Goal: Transaction & Acquisition: Purchase product/service

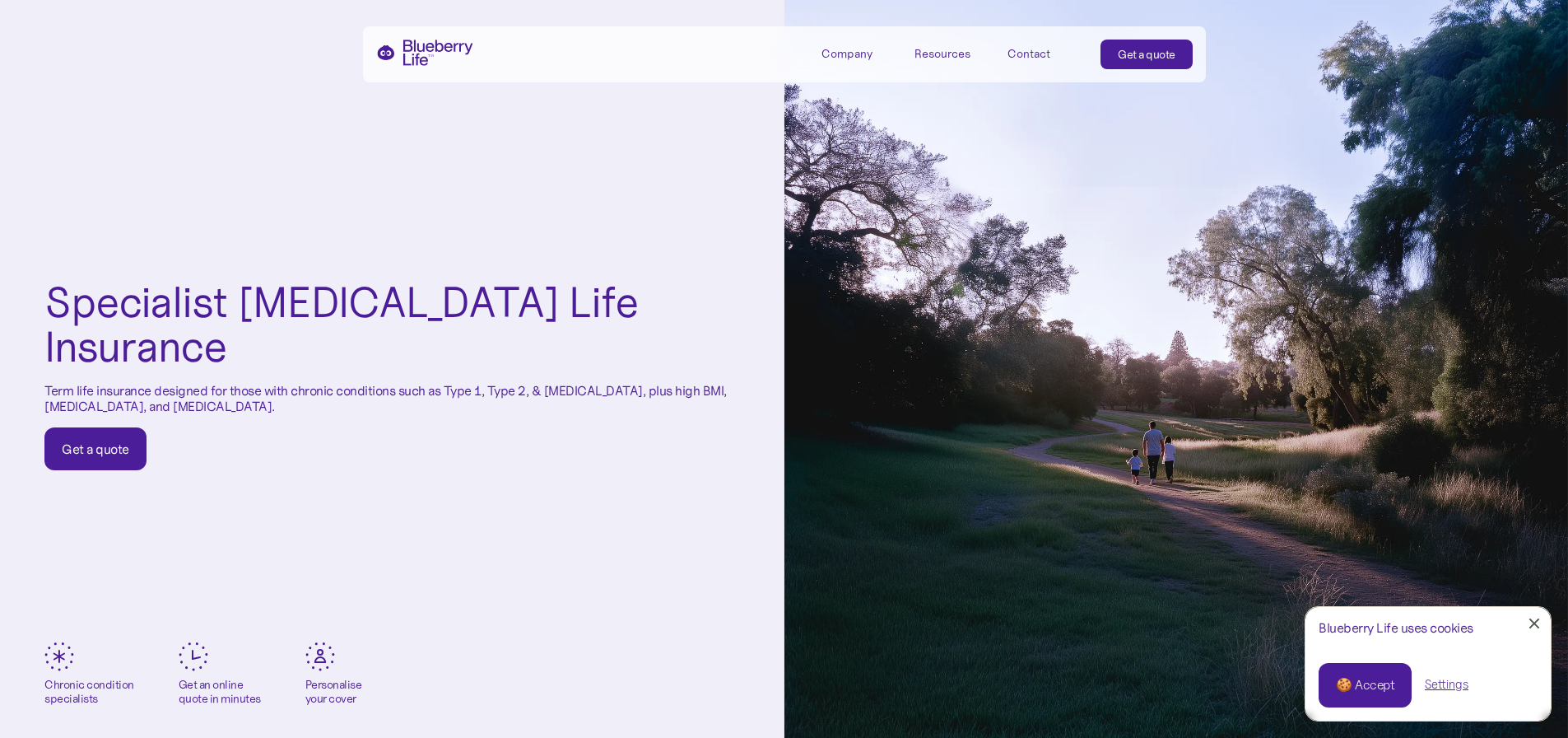
click at [1359, 684] on div "🍪 Accept" at bounding box center [1365, 684] width 59 height 18
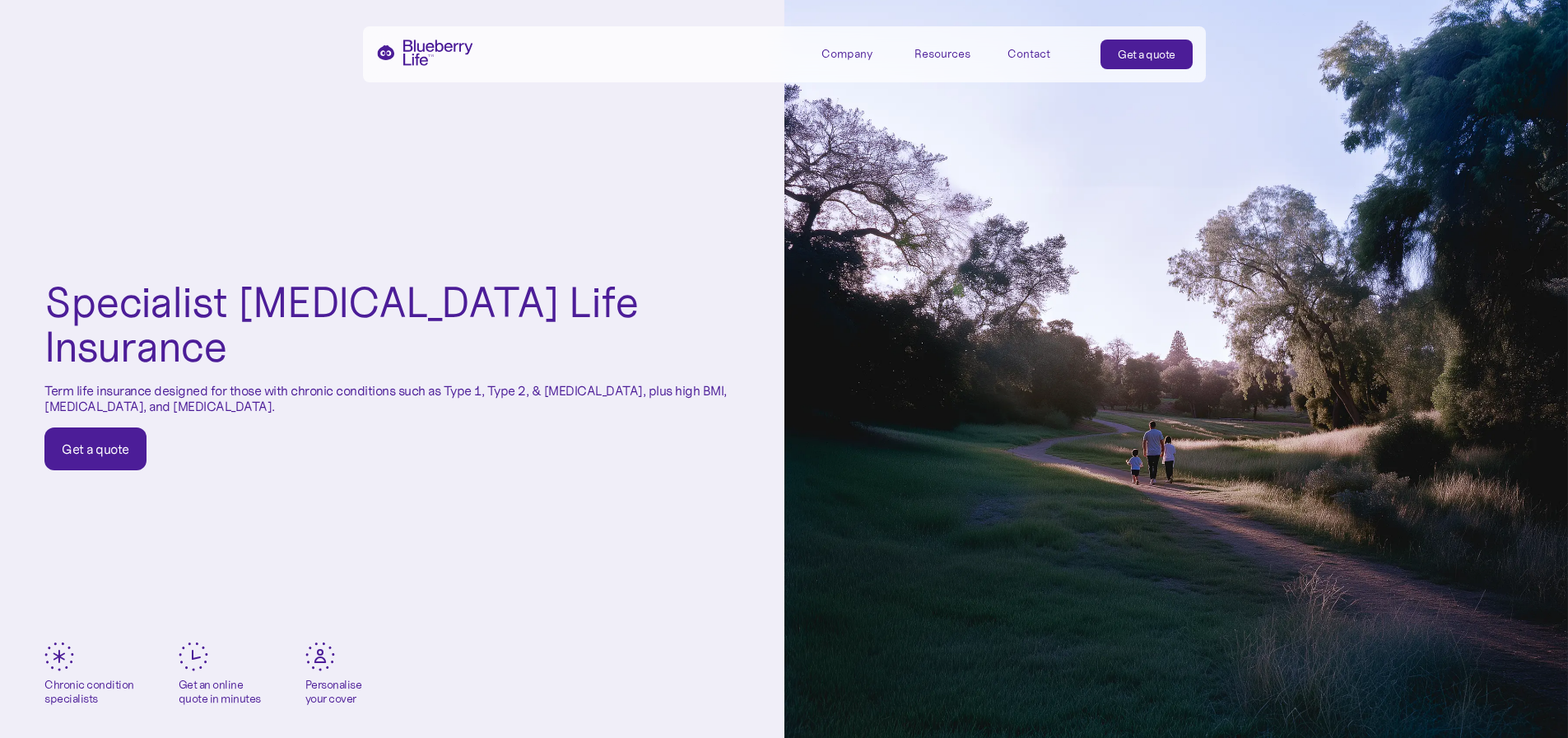
click at [110, 427] on link "Get a quote" at bounding box center [96, 448] width 102 height 43
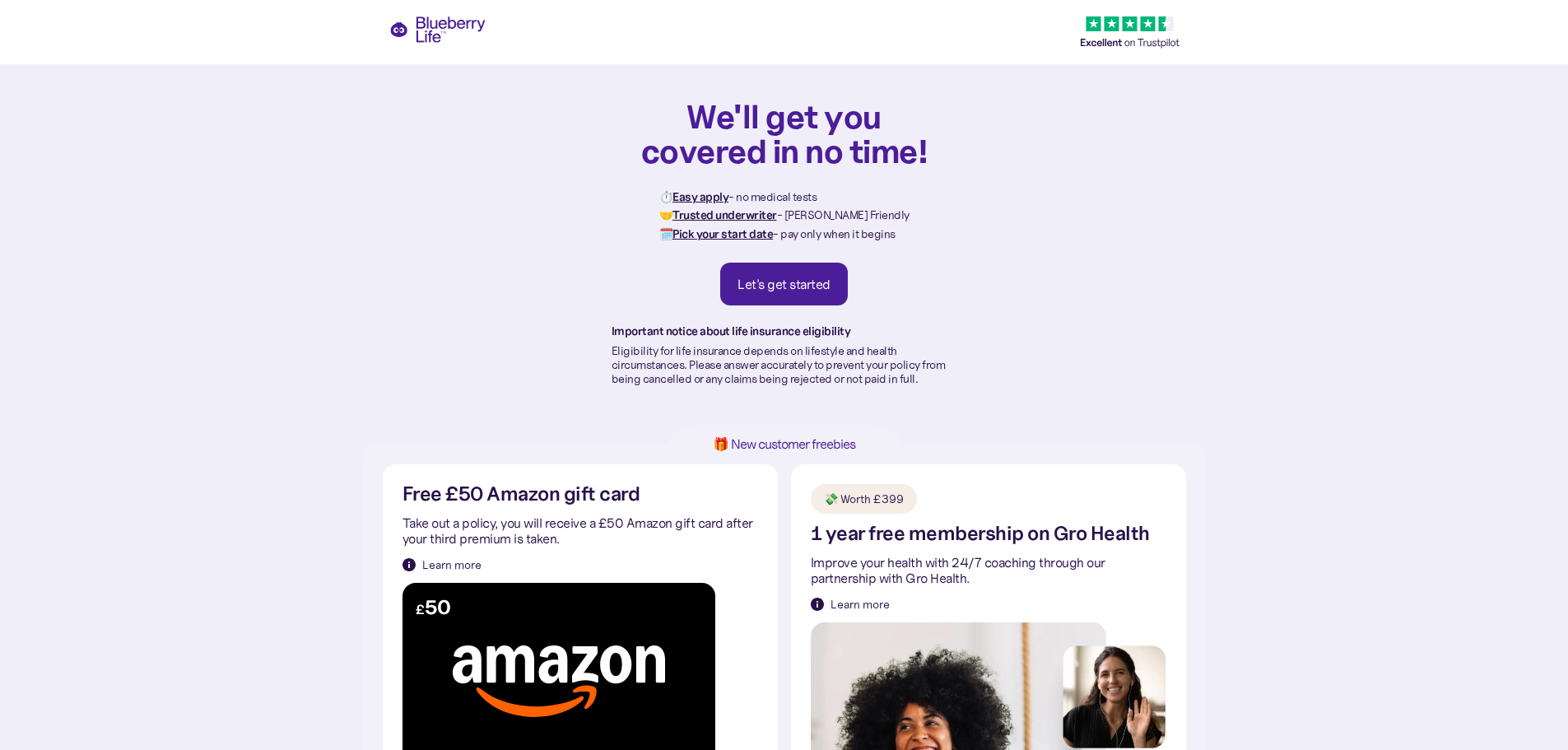
click at [779, 286] on div "Let's get started" at bounding box center [784, 283] width 93 height 17
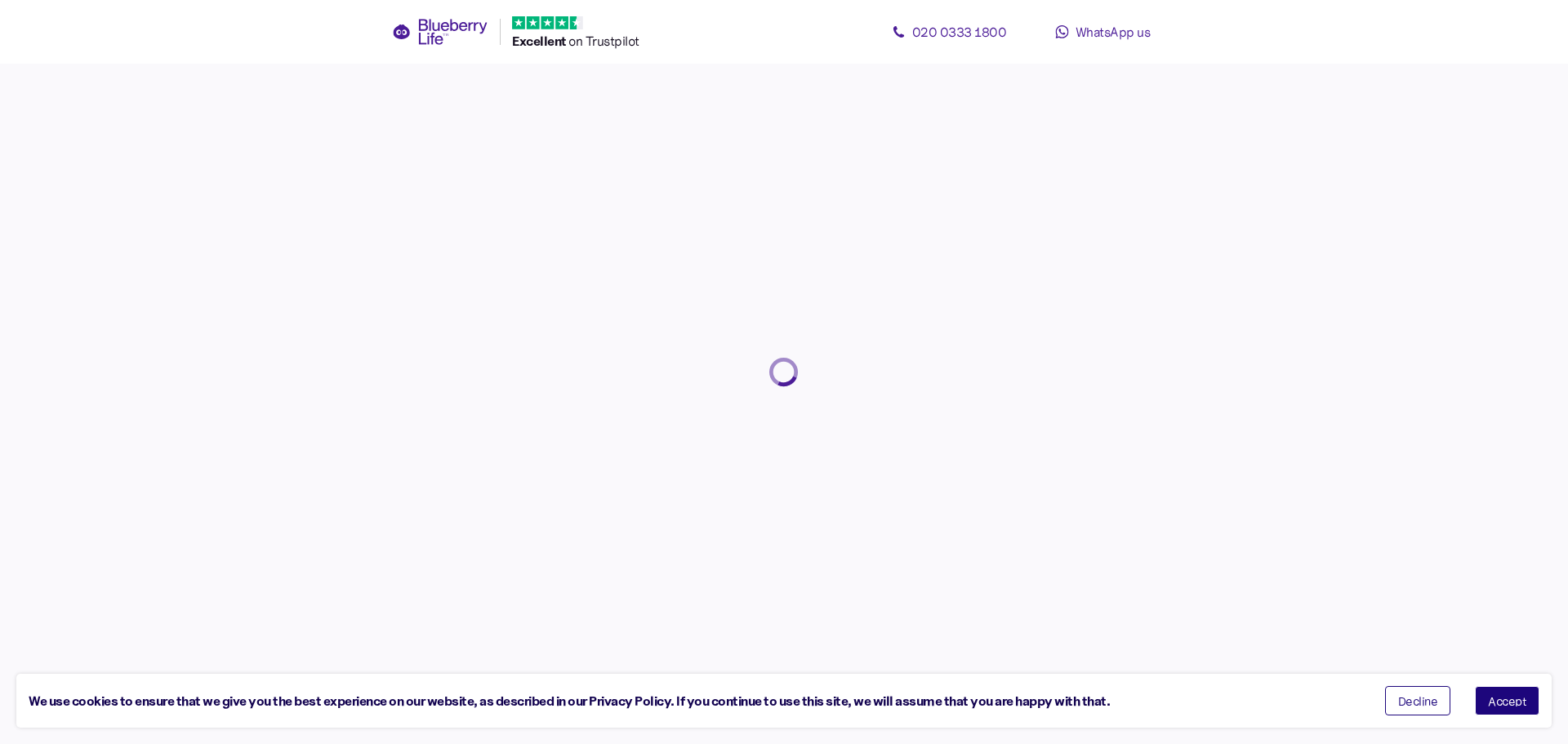
drag, startPoint x: 1521, startPoint y: 703, endPoint x: 1512, endPoint y: 697, distance: 10.8
click at [1520, 703] on span "Accept" at bounding box center [1507, 700] width 38 height 11
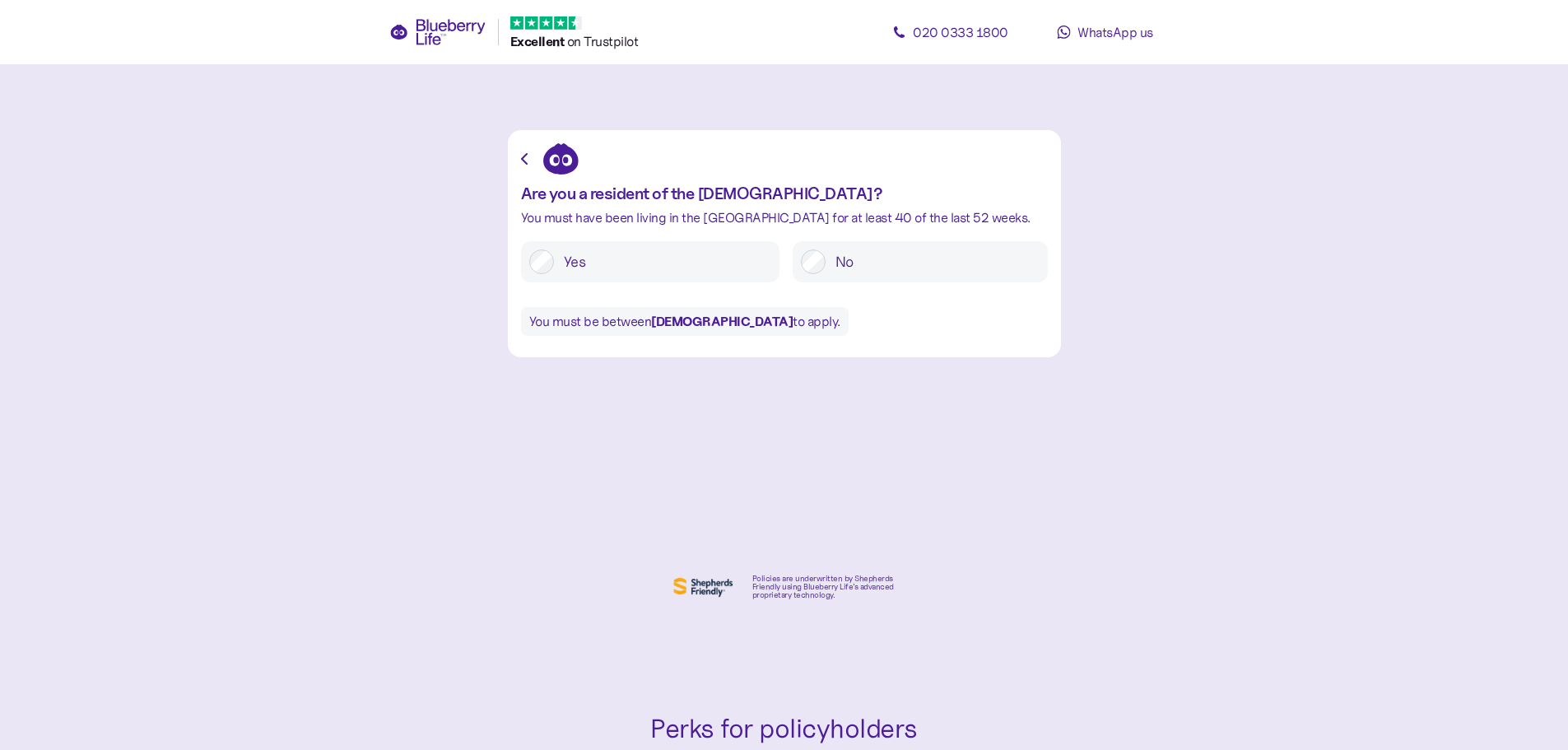
click at [558, 254] on label "Yes" at bounding box center [663, 261] width 217 height 25
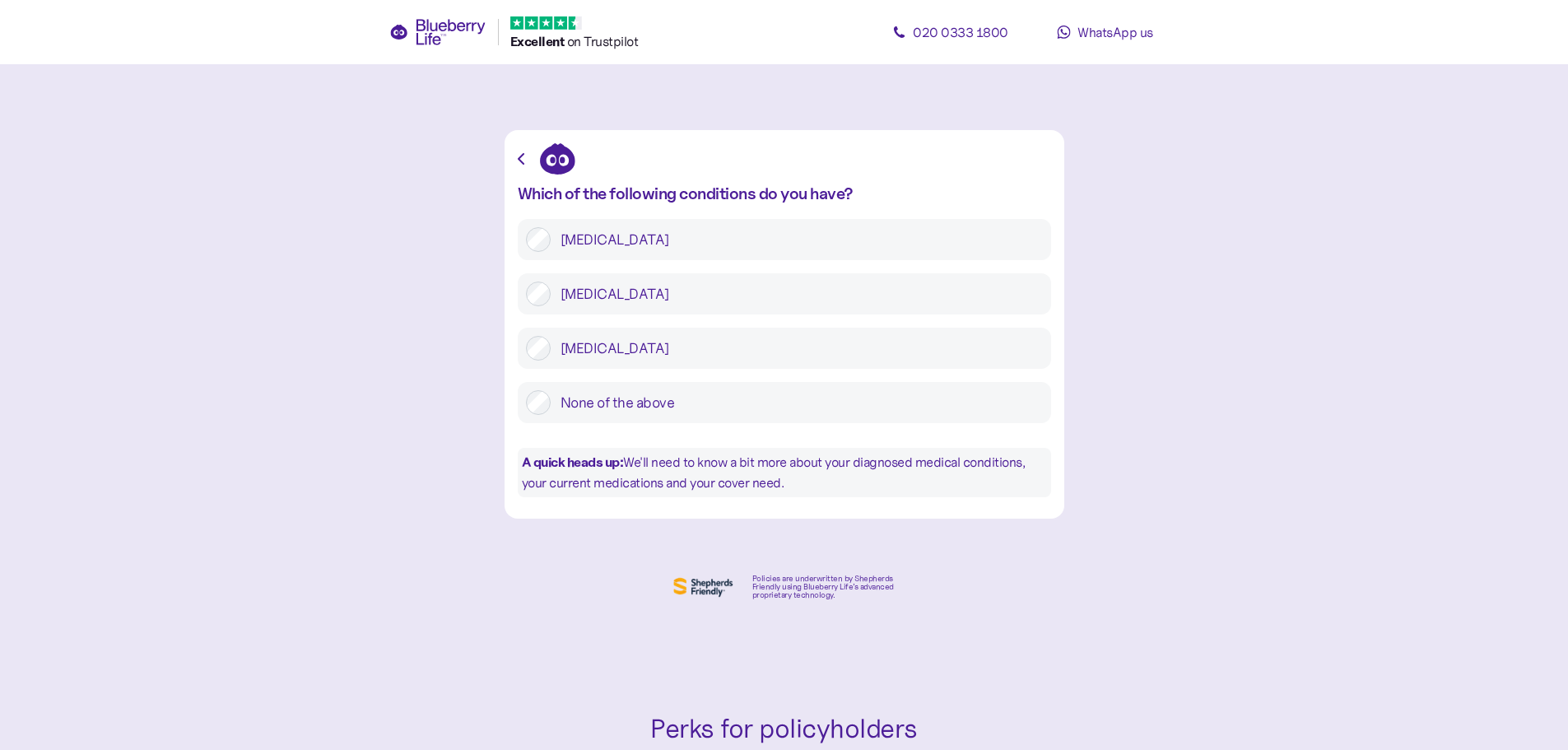
click at [608, 240] on label "Type 1 diabetes" at bounding box center [796, 239] width 492 height 25
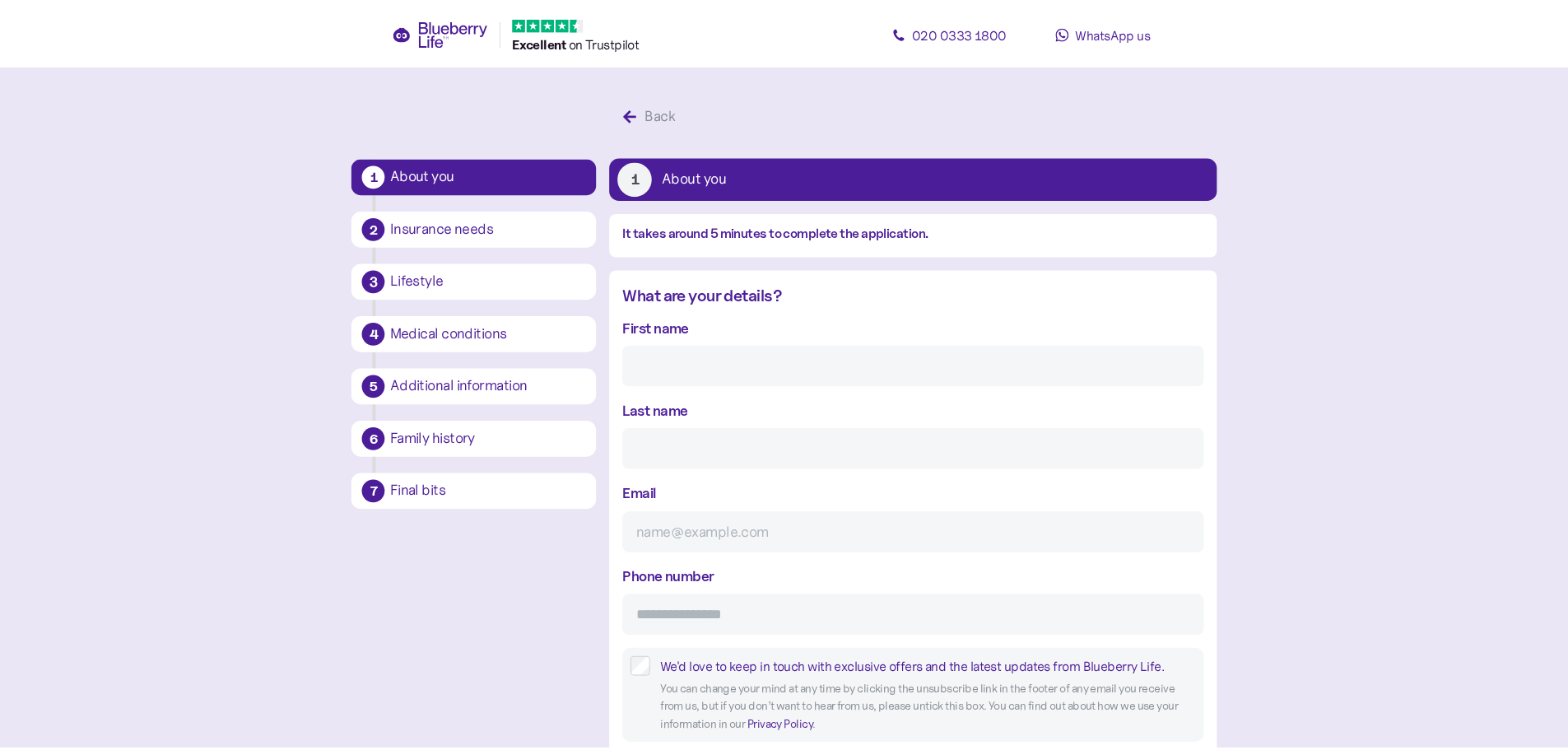
scroll to position [32, 0]
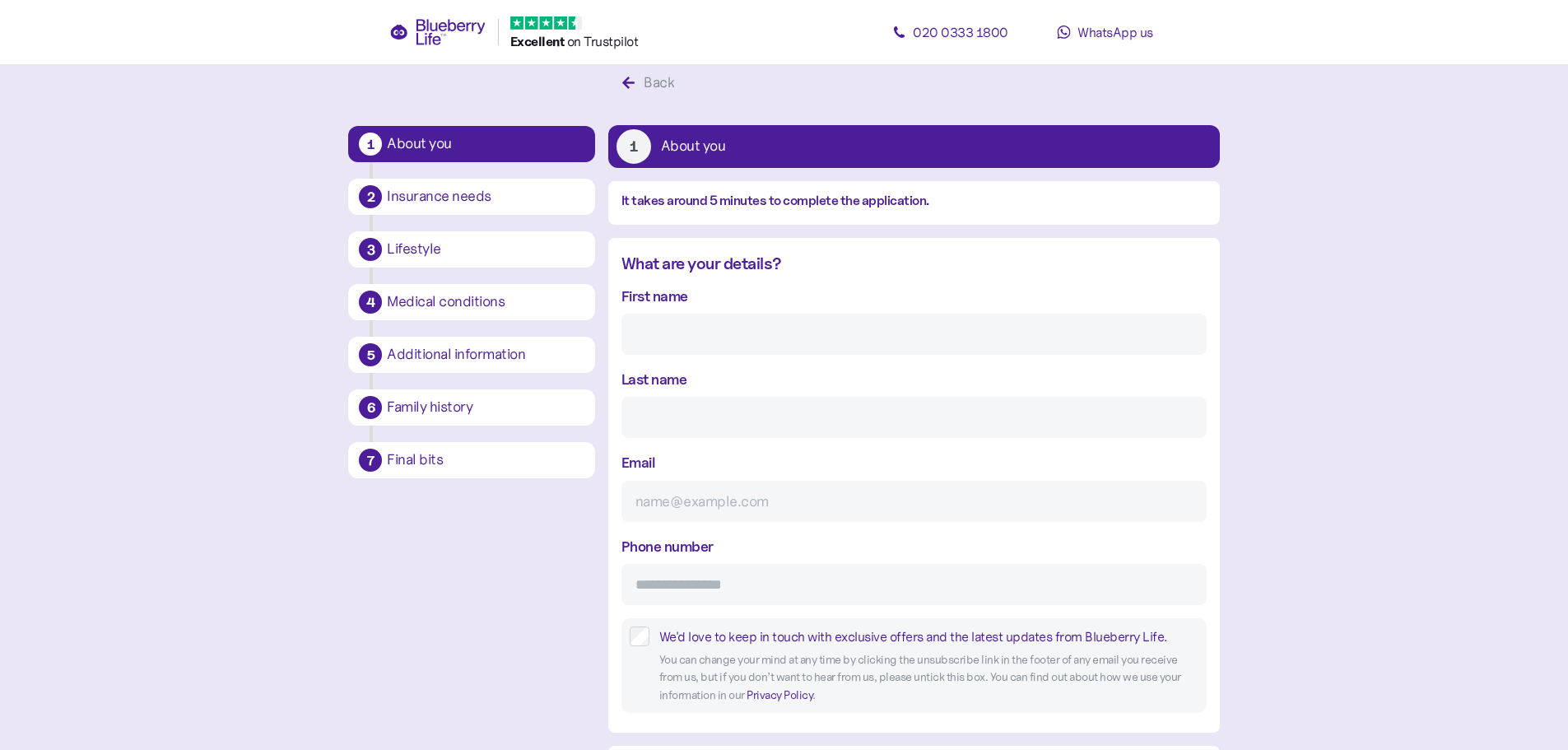
click at [713, 339] on input "First name" at bounding box center [914, 334] width 585 height 41
type input "Jordan"
type input "Taylor-Griffith"
type input "taylorgriffithj@gmail.com"
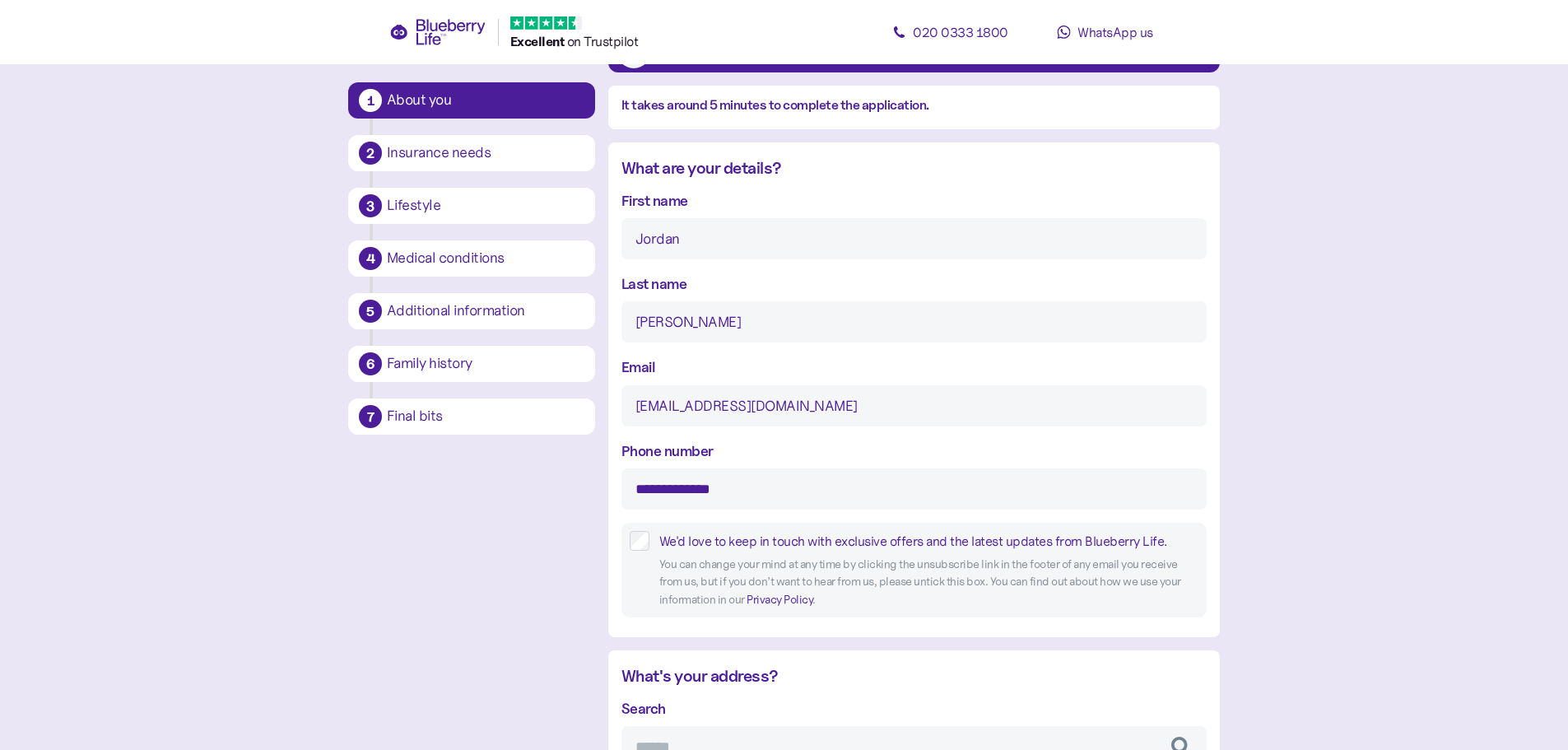
scroll to position [278, 0]
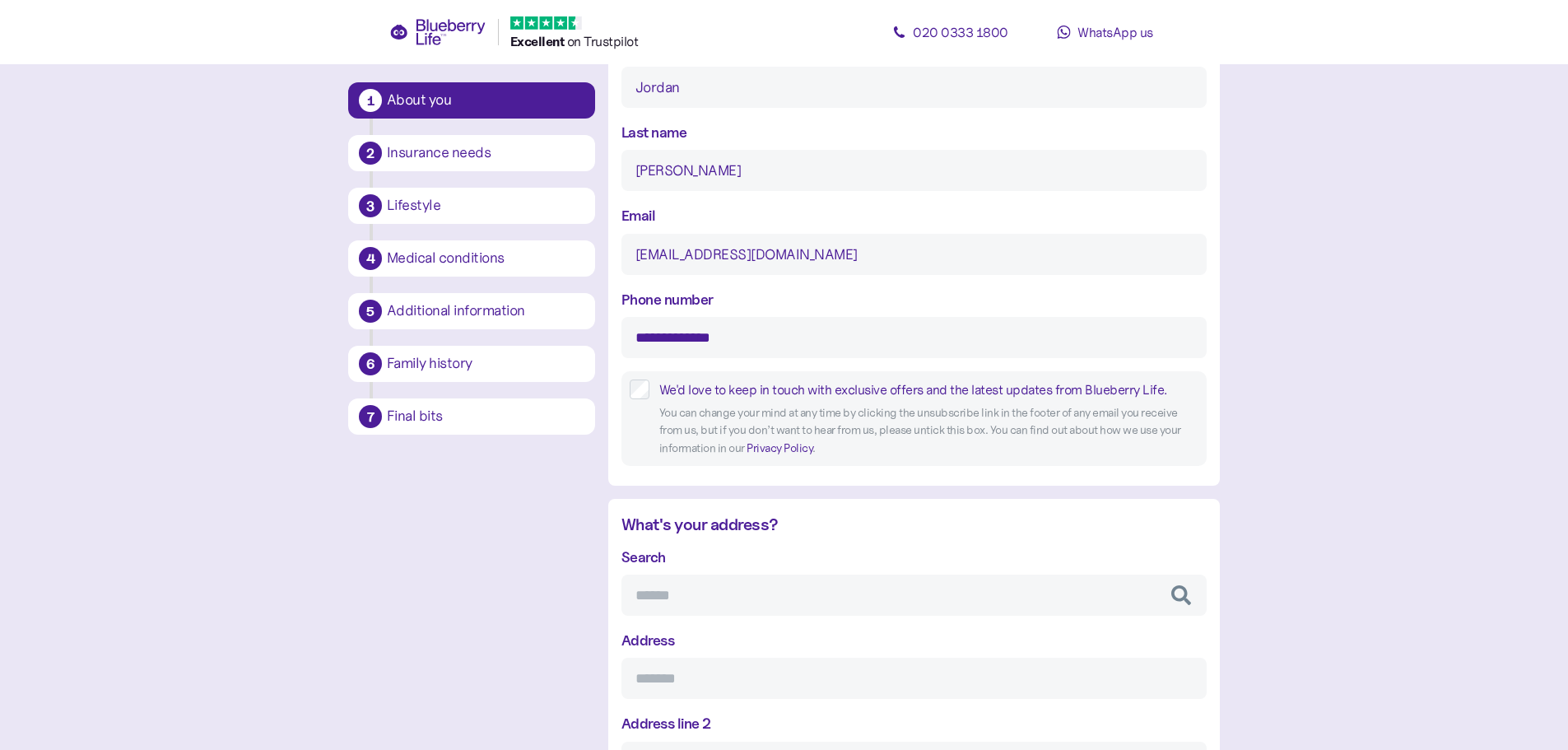
type input "**********"
click at [671, 596] on input "Search" at bounding box center [914, 595] width 585 height 41
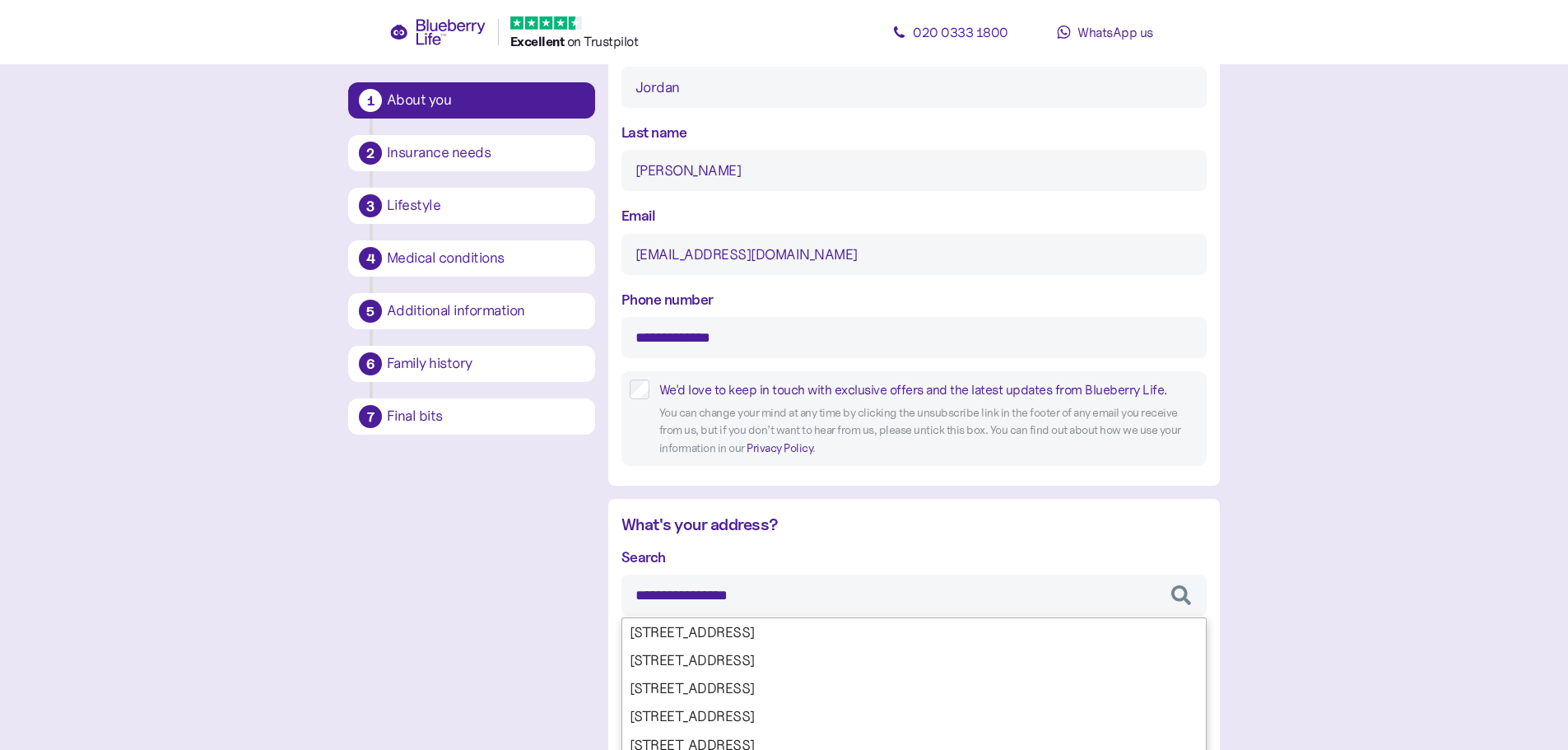
type input "**********"
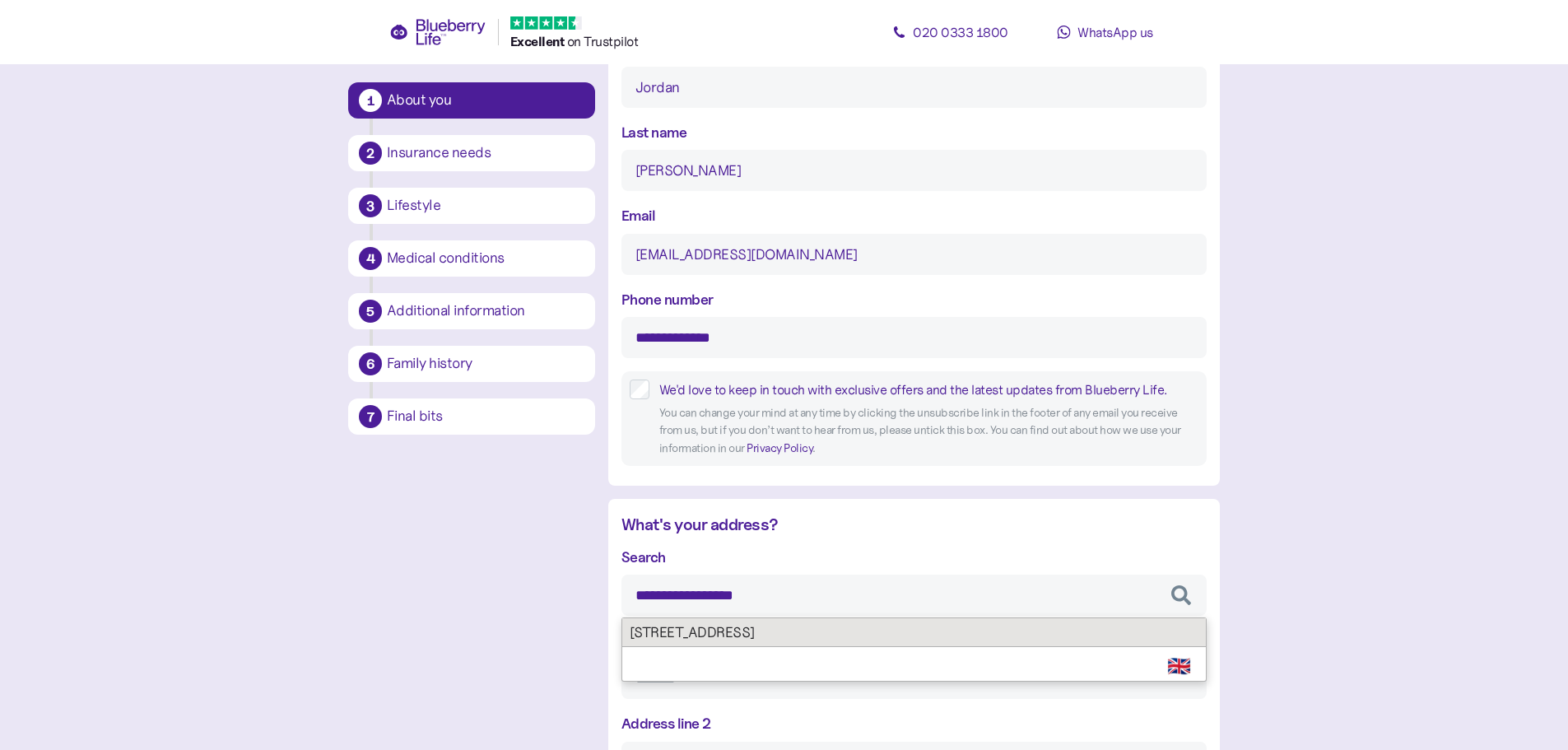
type input "**********"
type input "*****"
type input "********"
type input "*******"
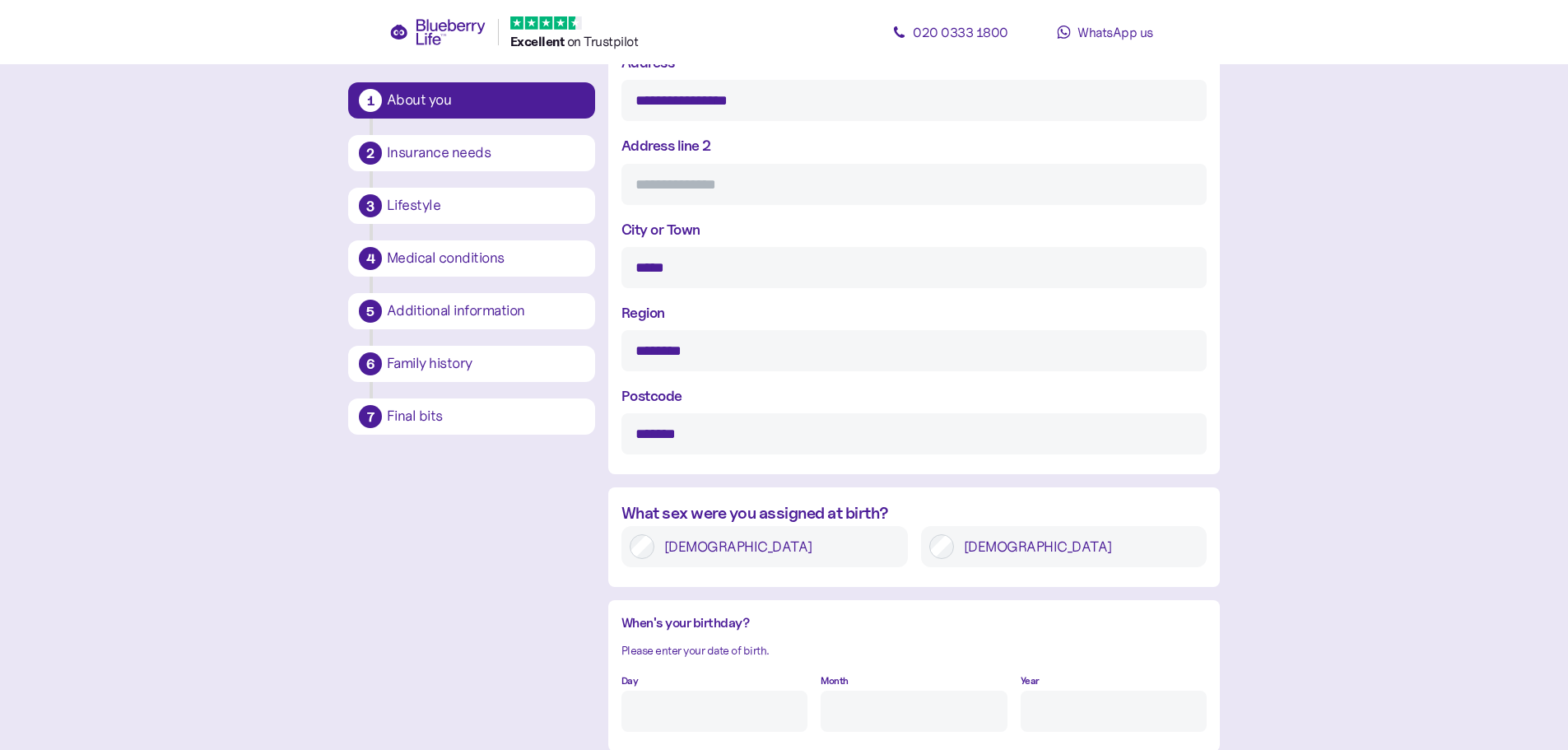
scroll to position [937, 0]
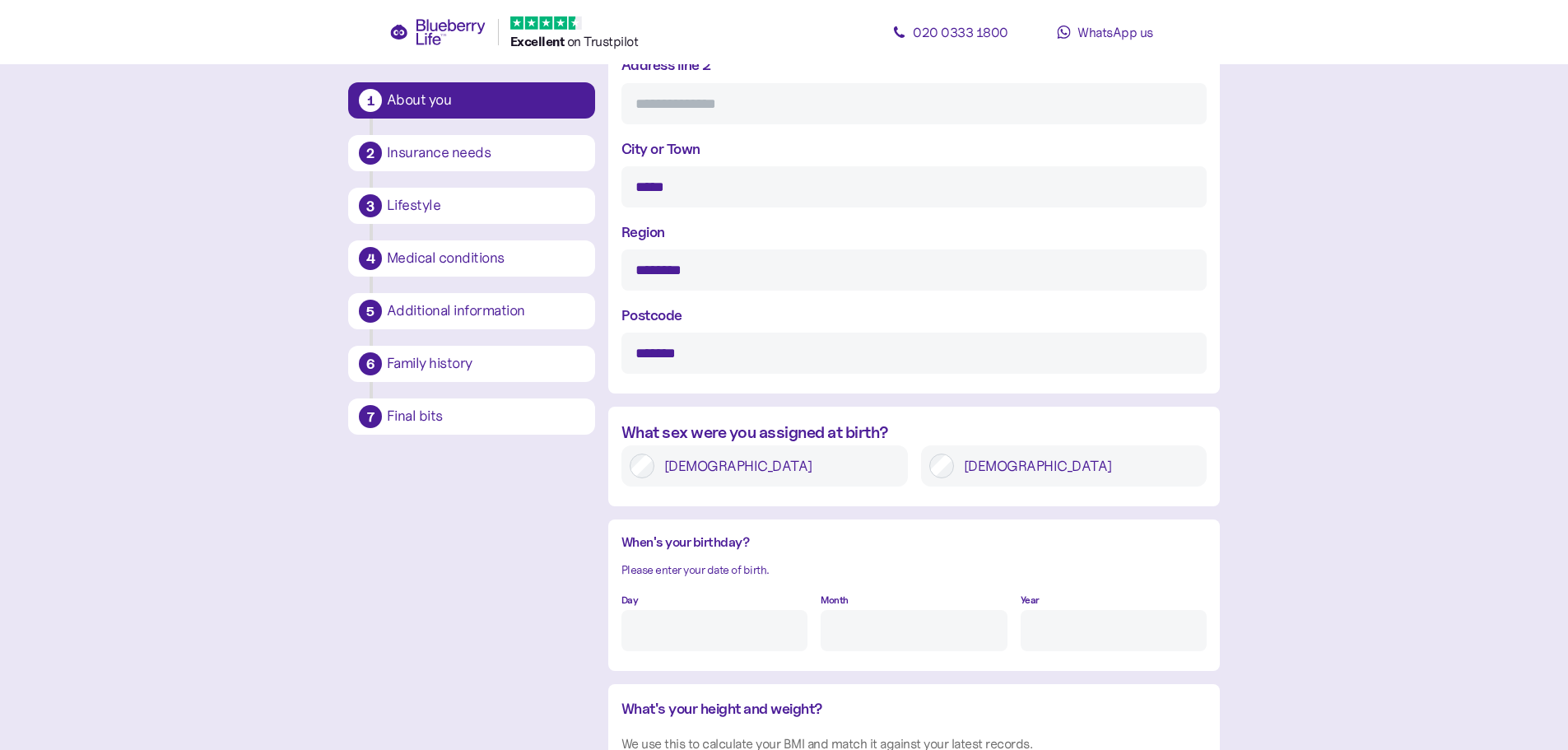
type input "**********"
click at [718, 628] on input "Day" at bounding box center [715, 630] width 186 height 41
type input "14"
type input "1"
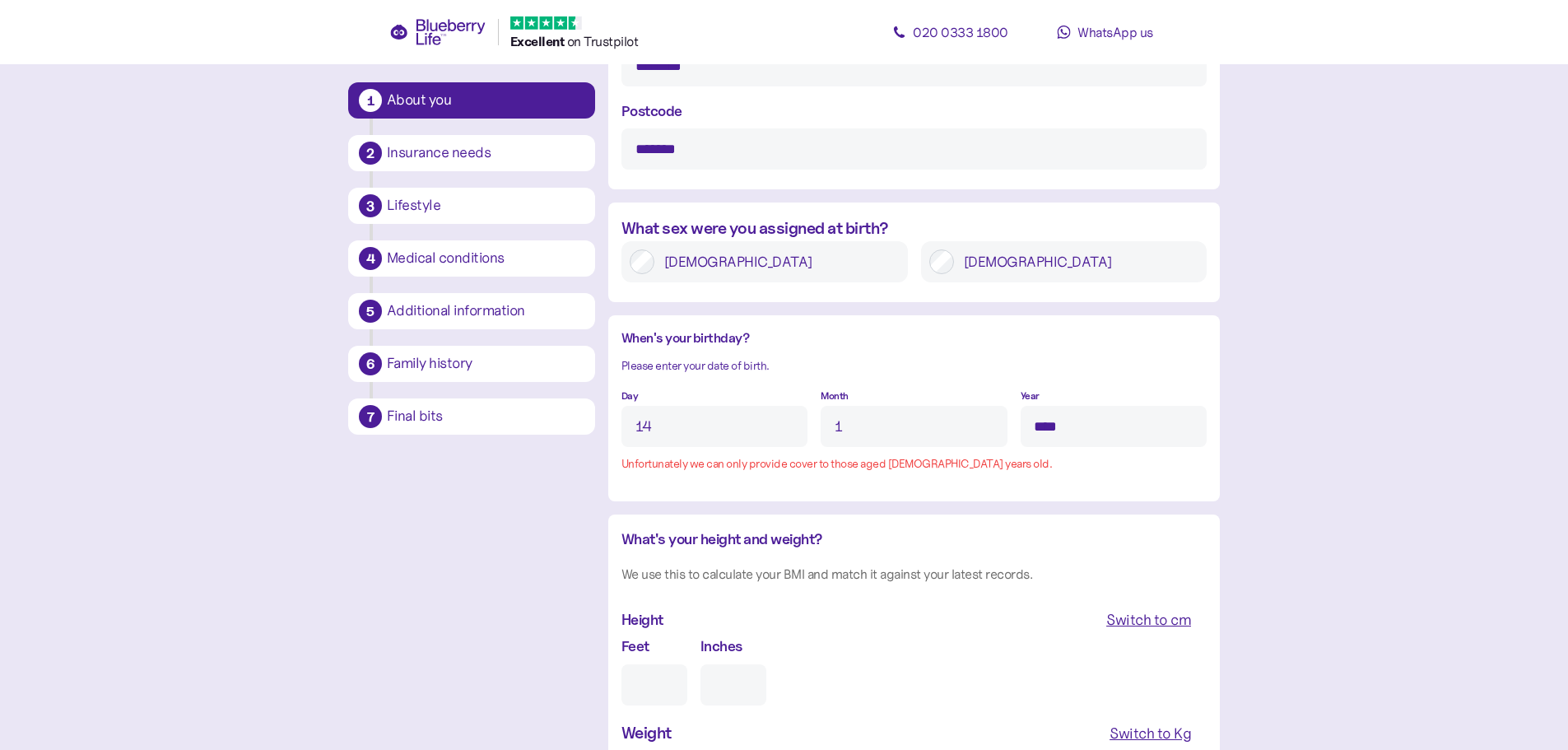
scroll to position [1121, 0]
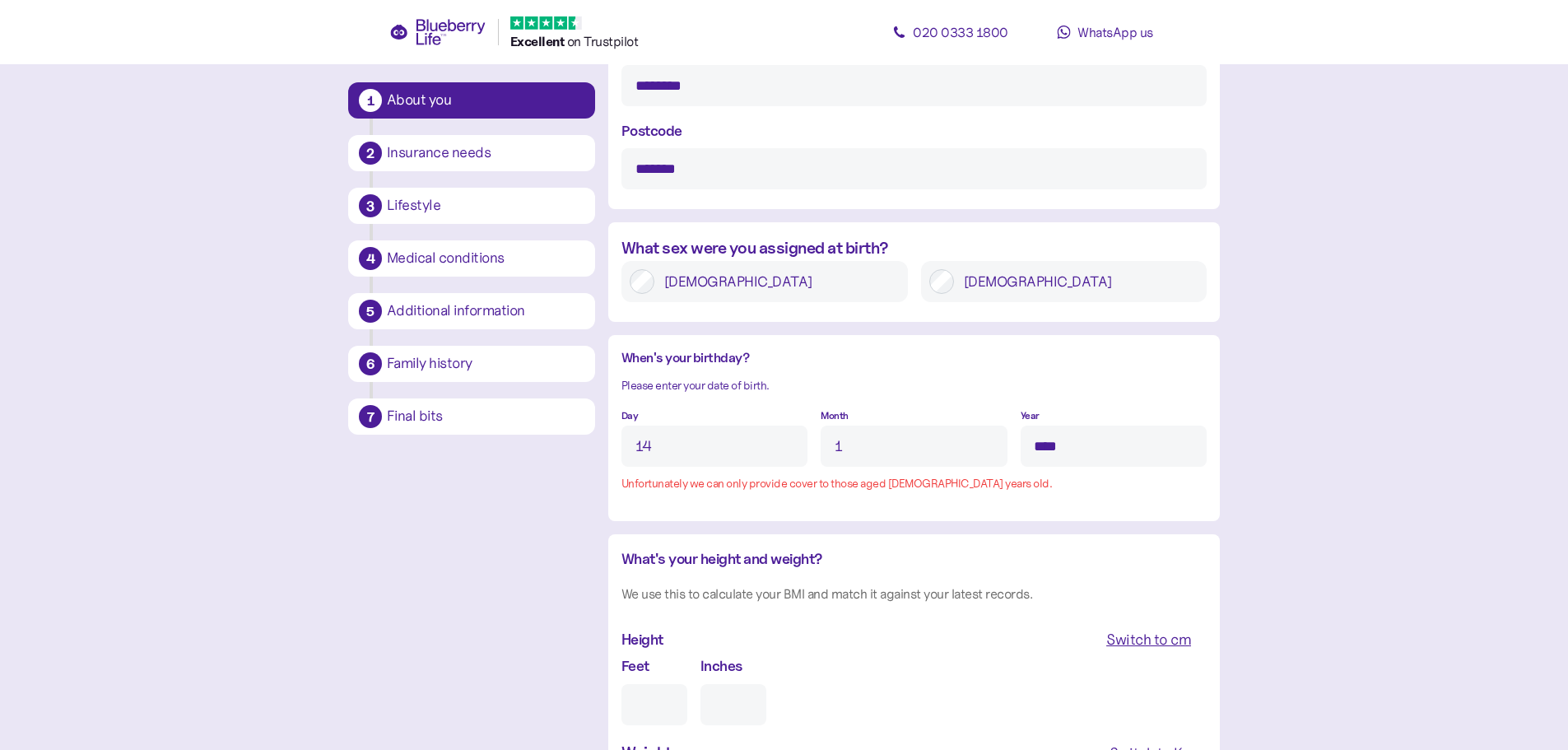
click at [1090, 447] on input "****" at bounding box center [1114, 446] width 186 height 41
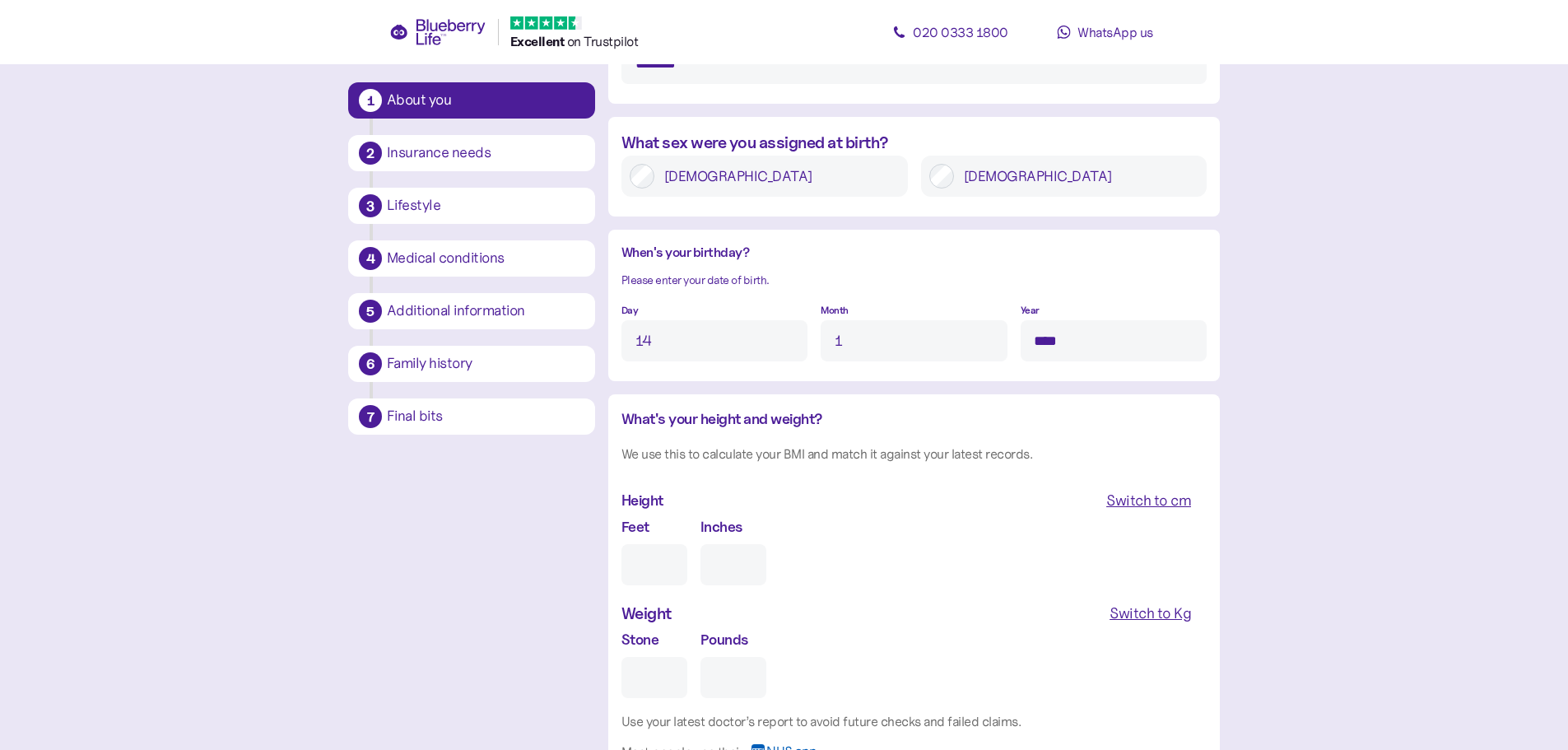
scroll to position [1368, 0]
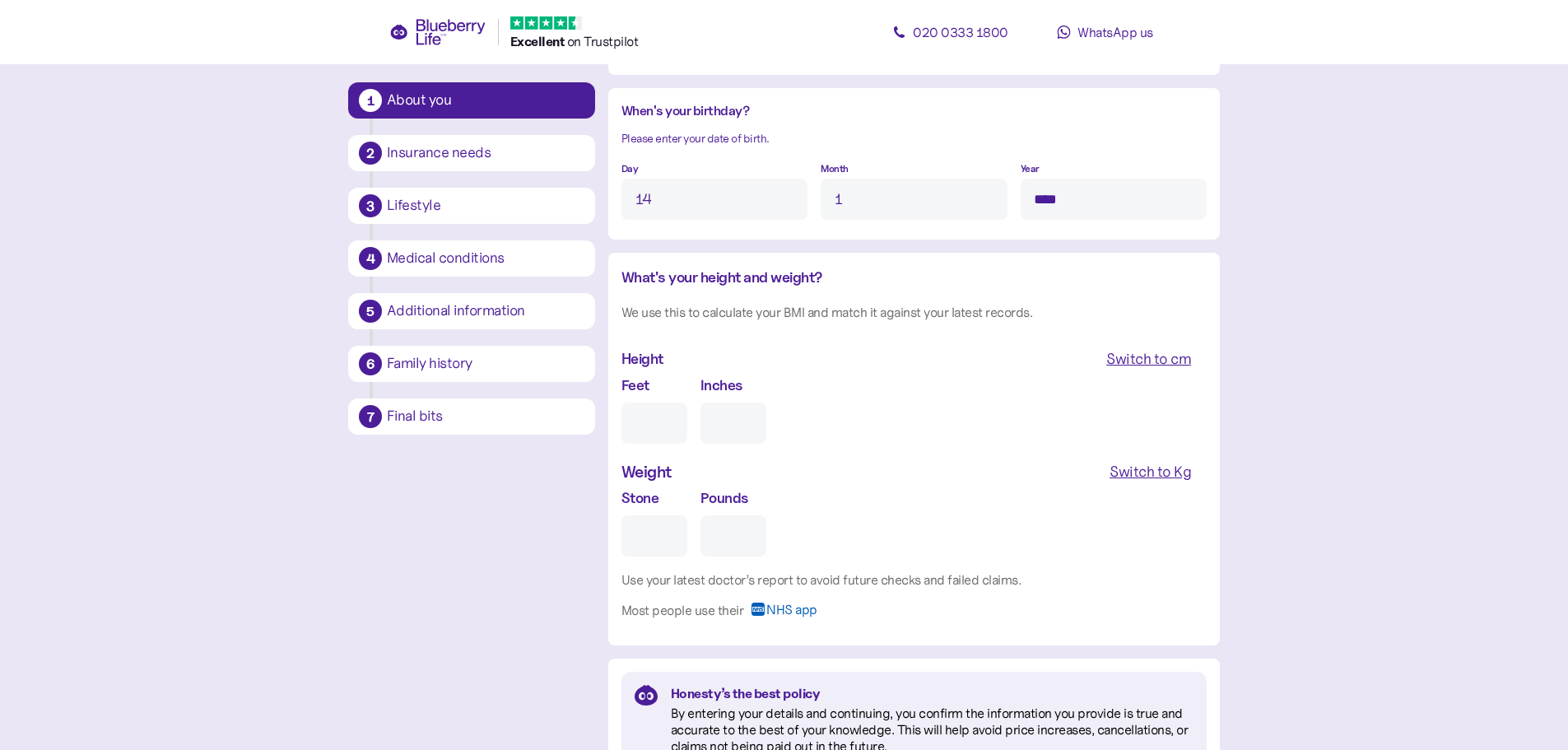
type input "****"
click at [652, 428] on input "Feet" at bounding box center [654, 423] width 66 height 41
type input "5"
type input "0"
type input "5"
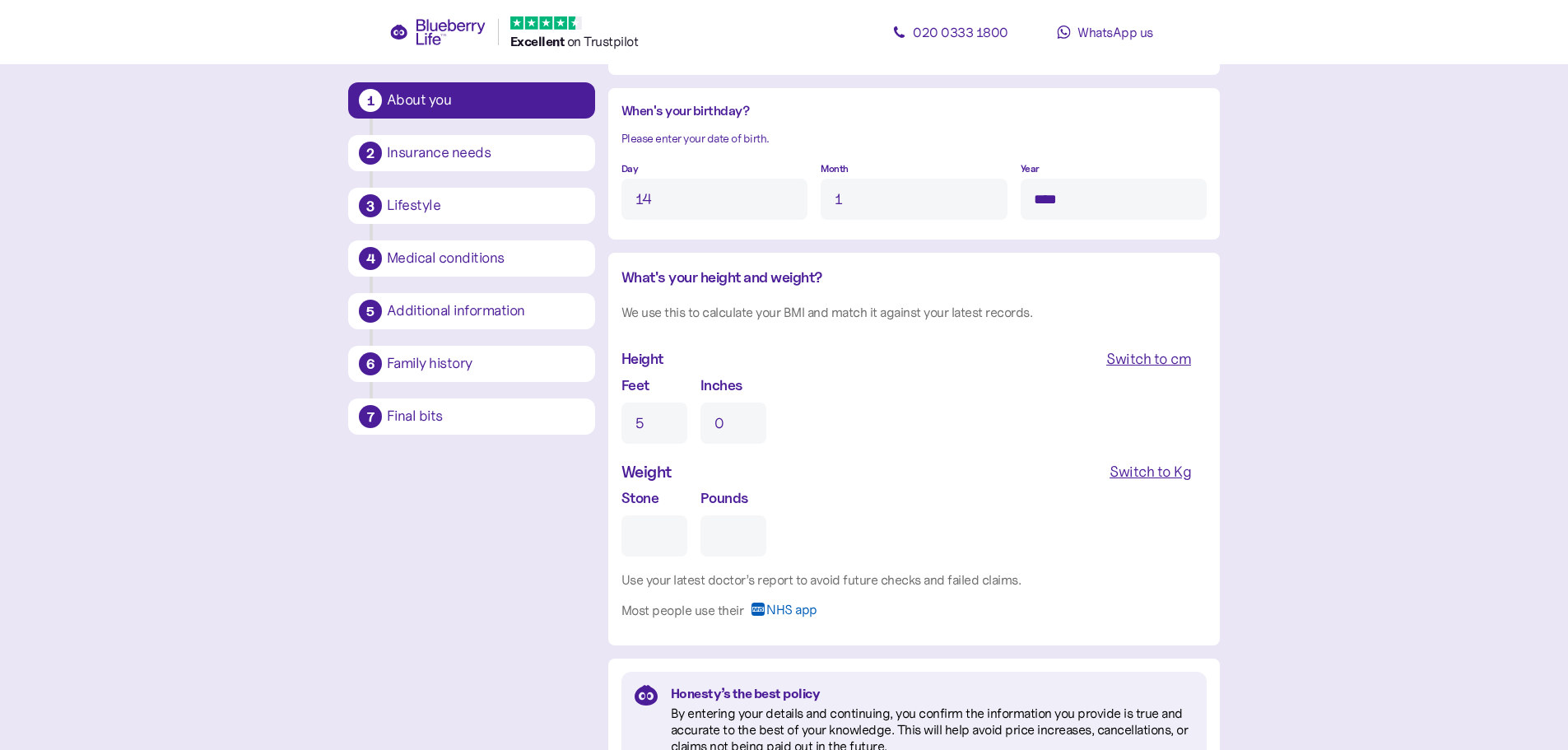
click at [724, 427] on input "0" at bounding box center [733, 423] width 66 height 41
drag, startPoint x: 735, startPoint y: 428, endPoint x: 682, endPoint y: 431, distance: 53.1
click at [682, 431] on div "Feet 5 Inches 07" at bounding box center [914, 409] width 585 height 70
click at [705, 423] on input "7" at bounding box center [733, 423] width 66 height 41
type input "6"
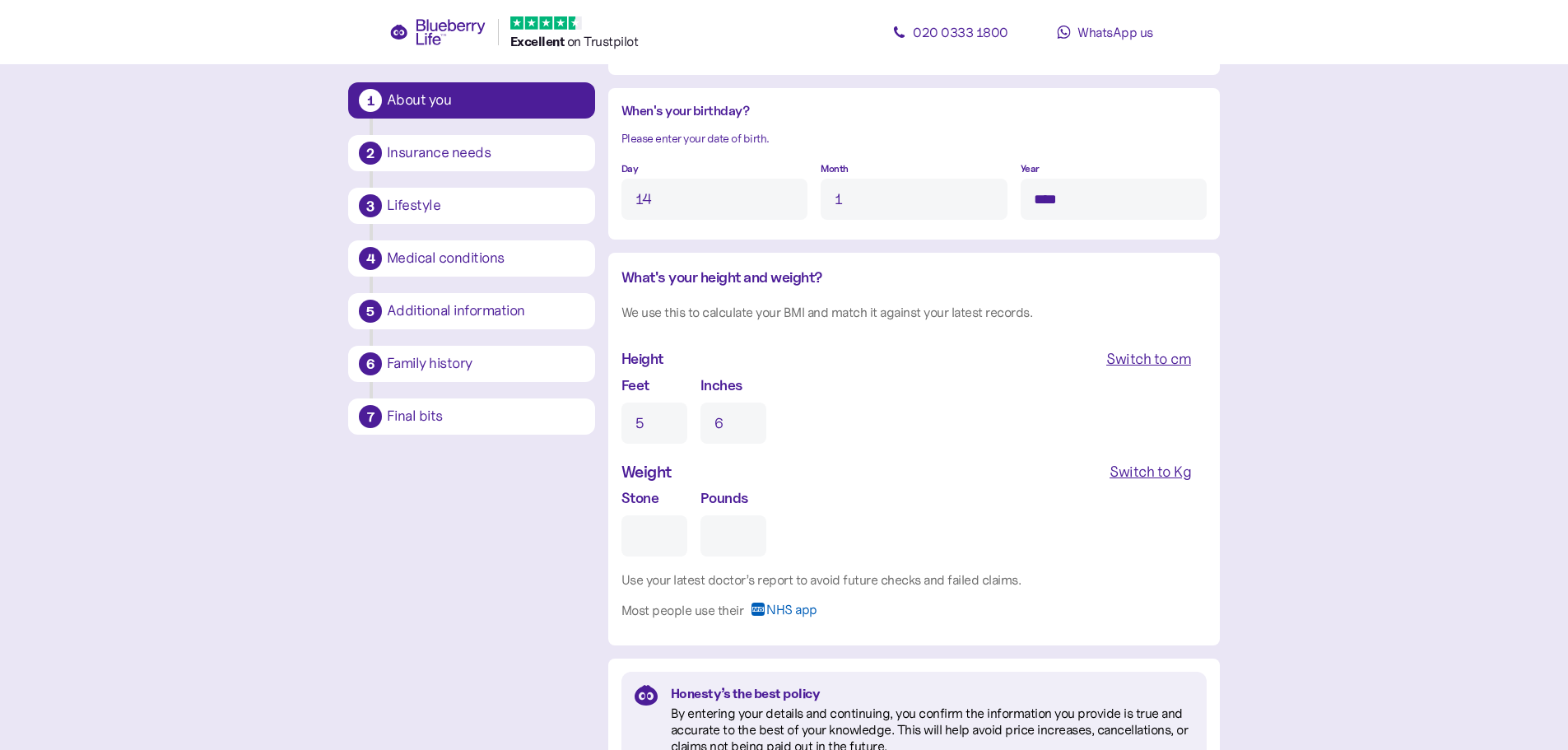
click at [645, 535] on input "Stone" at bounding box center [654, 535] width 66 height 41
type input "1"
type input "0"
type input "15"
click at [723, 539] on input "0" at bounding box center [733, 535] width 66 height 41
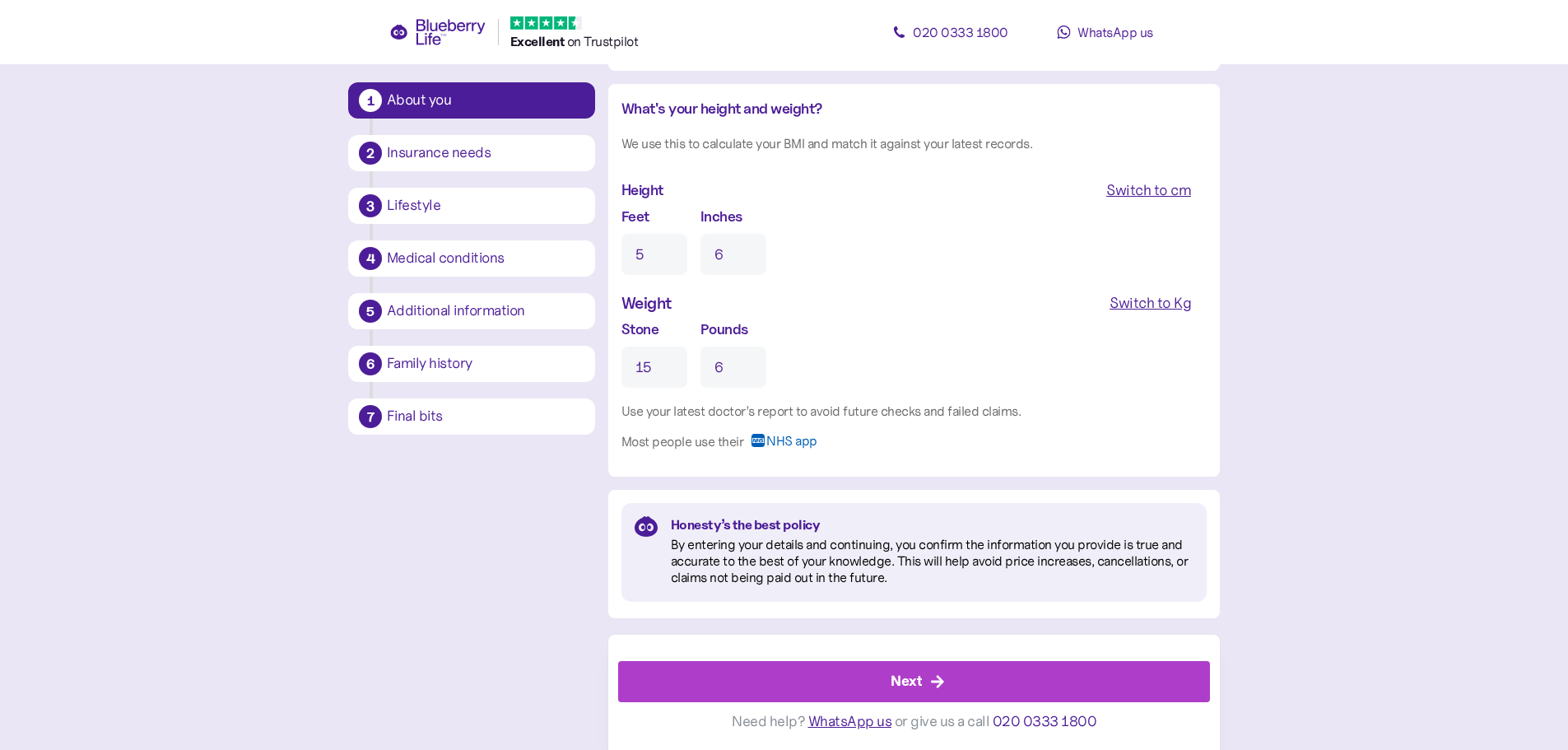
scroll to position [1538, 0]
type input "6"
click at [916, 674] on div "Next" at bounding box center [906, 680] width 32 height 22
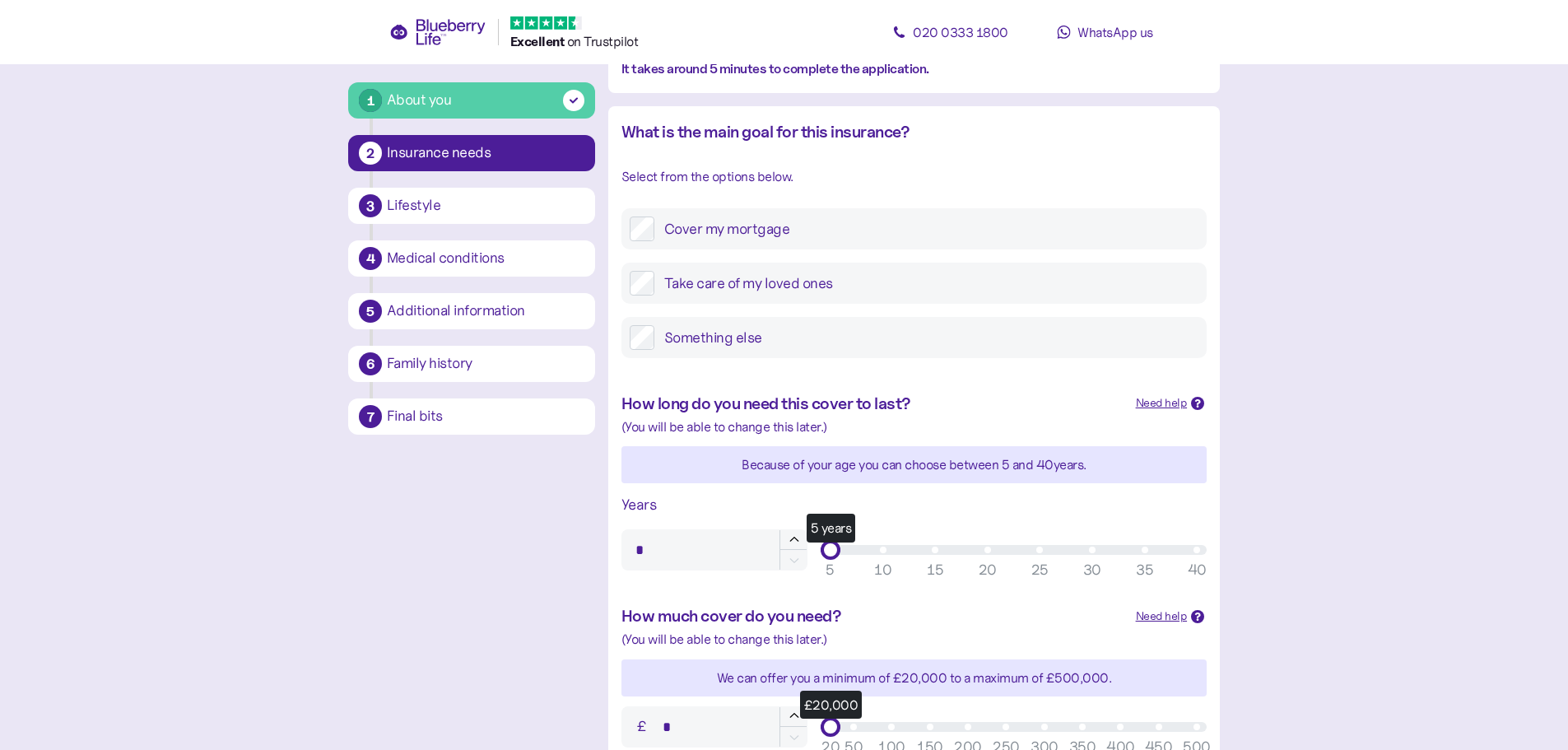
scroll to position [165, 0]
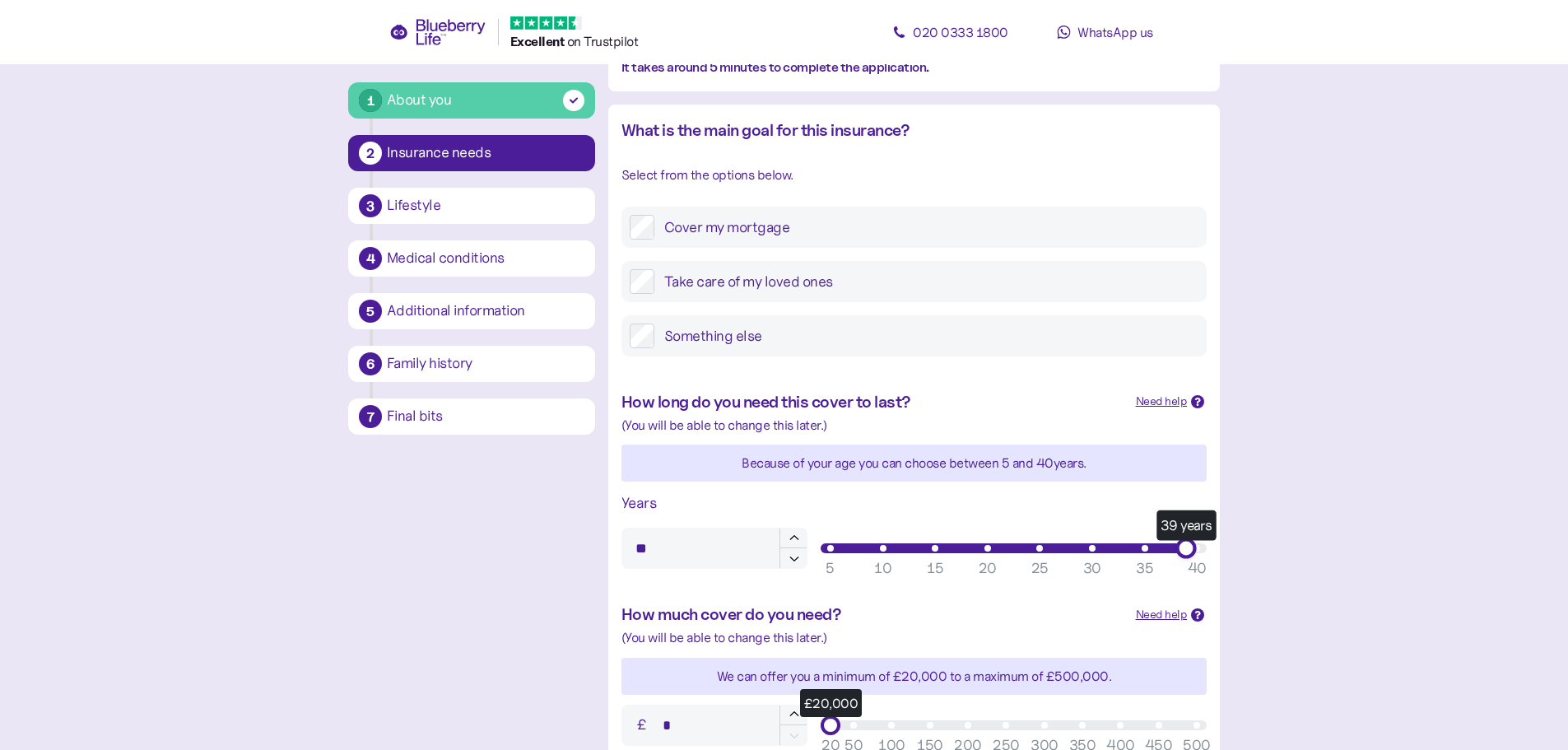
type input "**"
drag, startPoint x: 832, startPoint y: 552, endPoint x: 1218, endPoint y: 558, distance: 386.0
click at [1216, 559] on div "How long do you need this cover to last? Need help When deciding on how long yo…" at bounding box center [914, 479] width 611 height 212
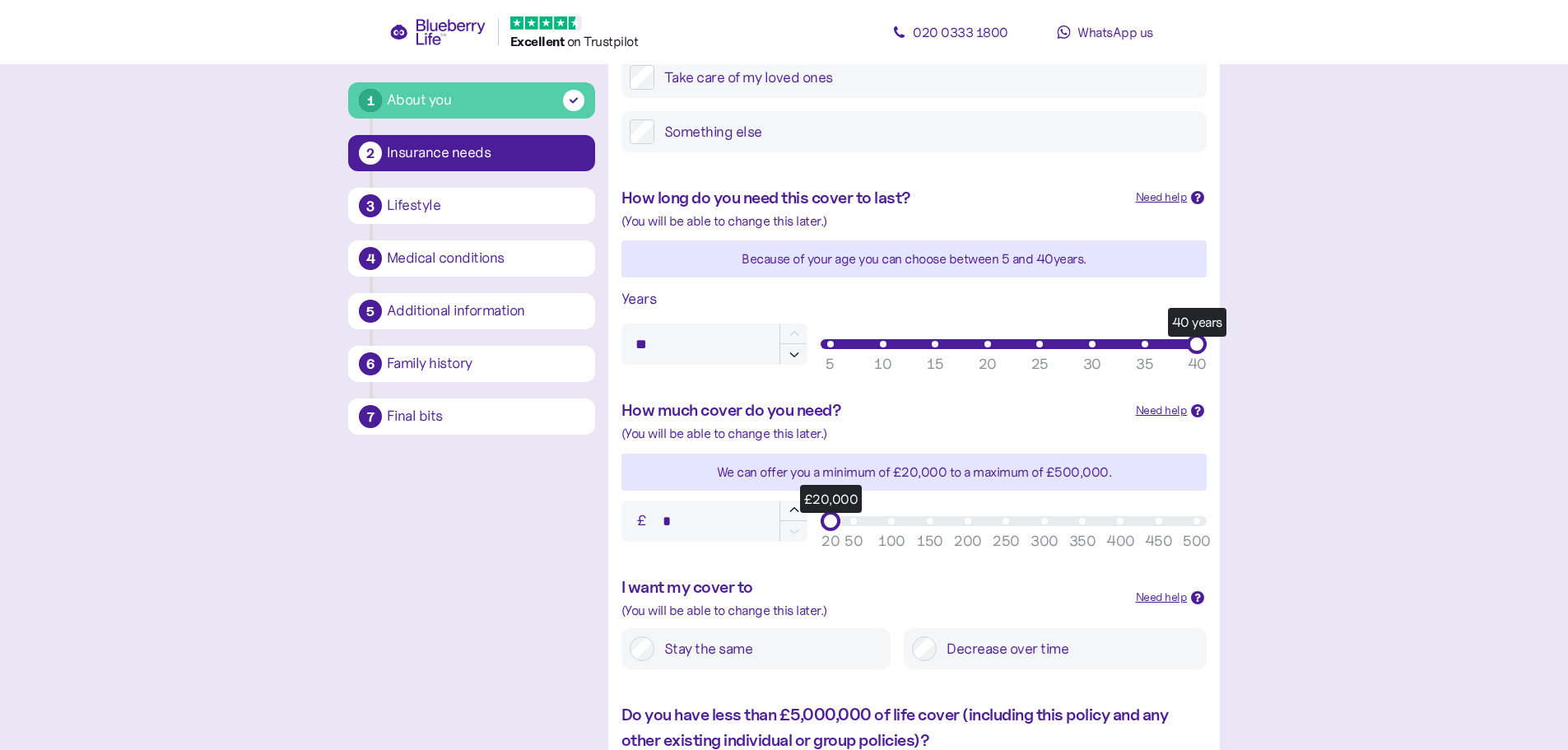
scroll to position [411, 0]
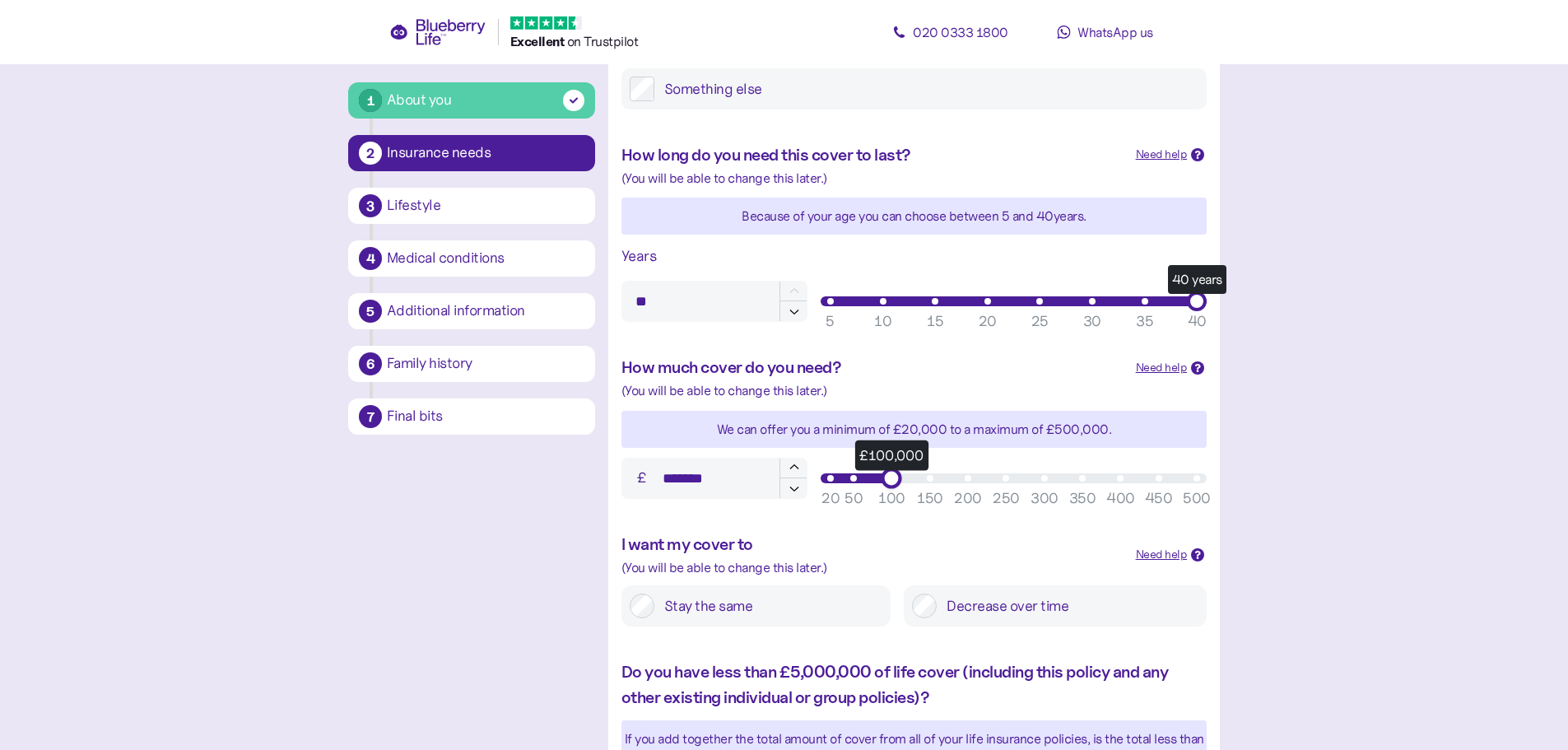
type input "*******"
drag, startPoint x: 835, startPoint y: 479, endPoint x: 885, endPoint y: 481, distance: 50.0
click at [885, 481] on div "£100,000" at bounding box center [891, 477] width 20 height 20
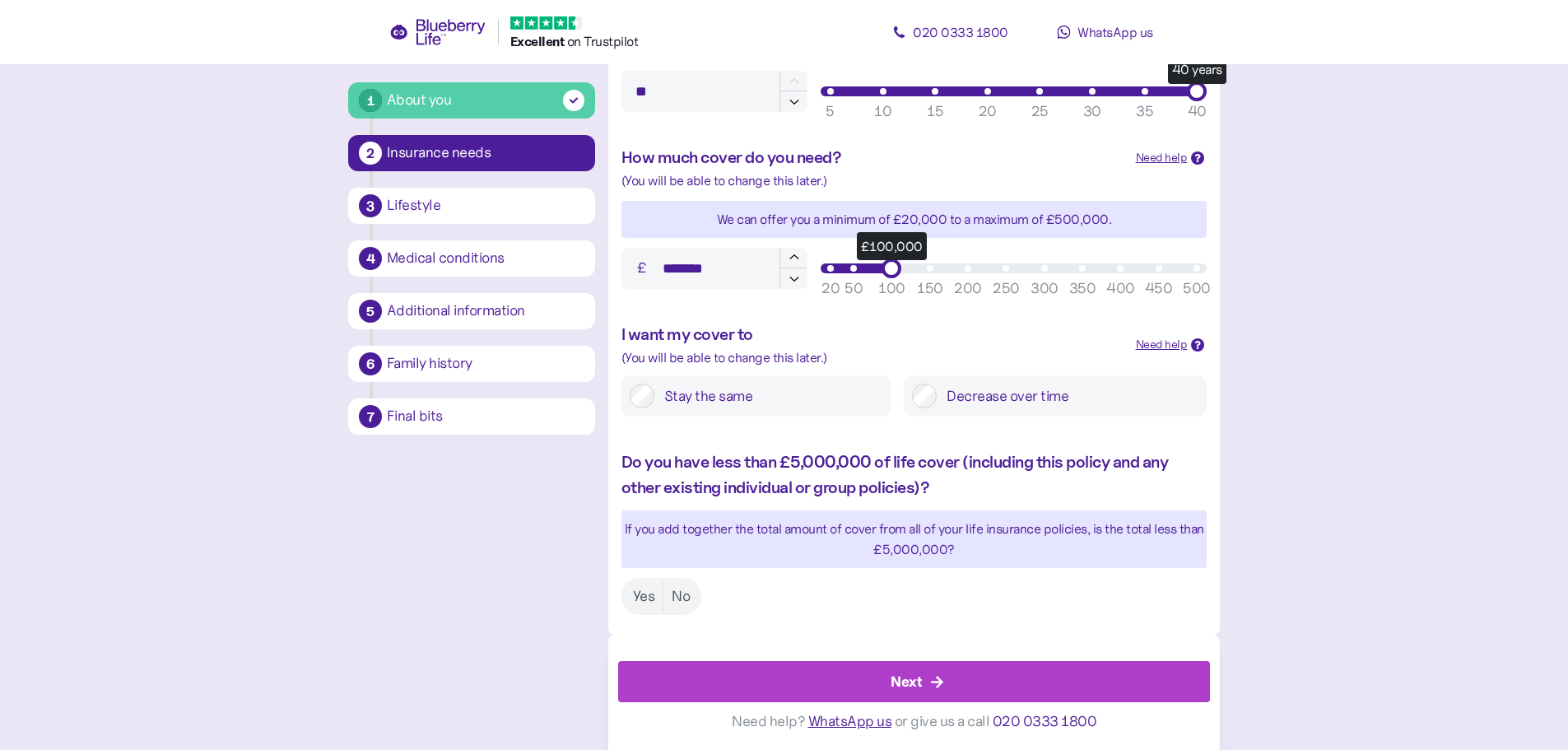
scroll to position [623, 0]
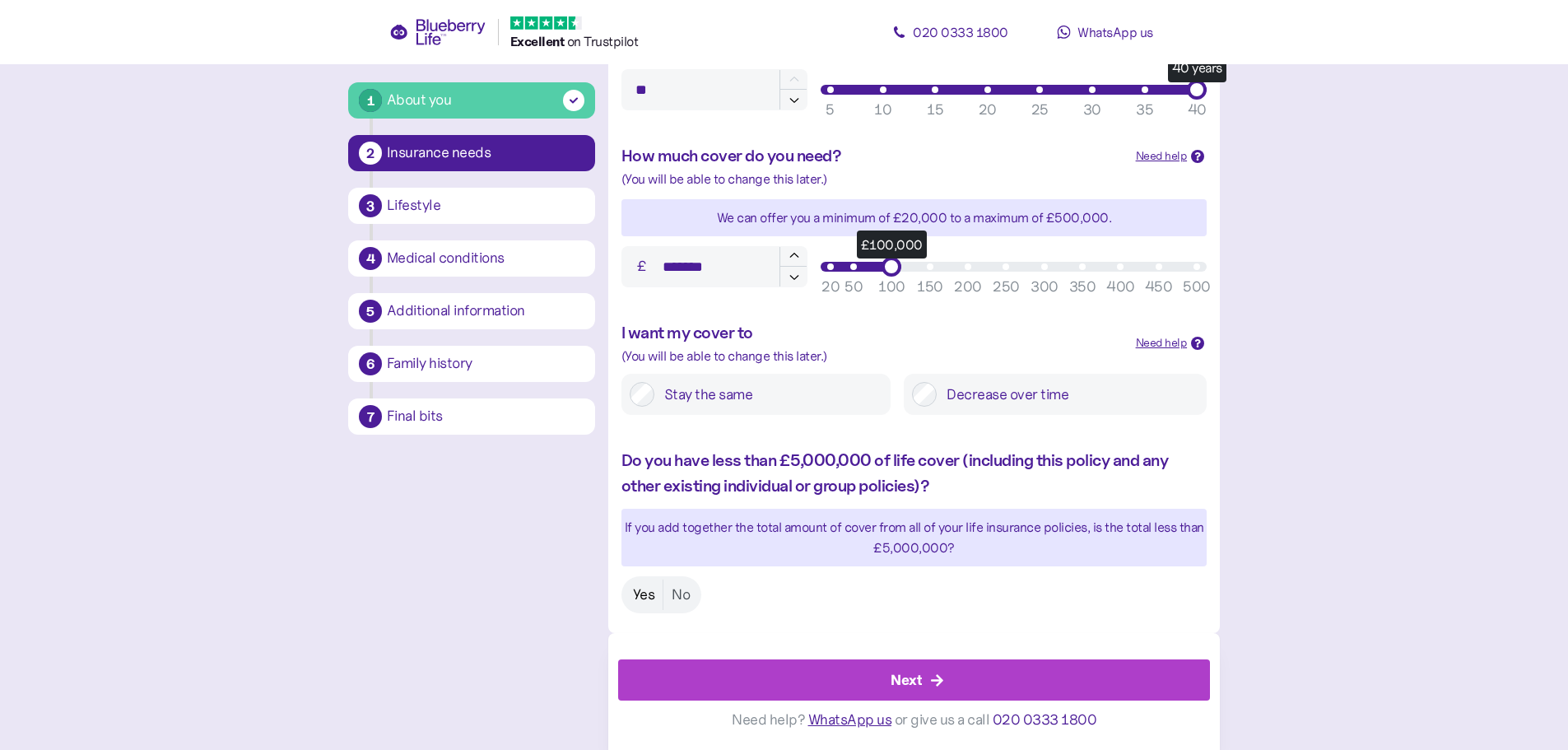
click at [653, 596] on label "Yes" at bounding box center [644, 595] width 39 height 31
click at [920, 675] on div "Next" at bounding box center [906, 680] width 32 height 22
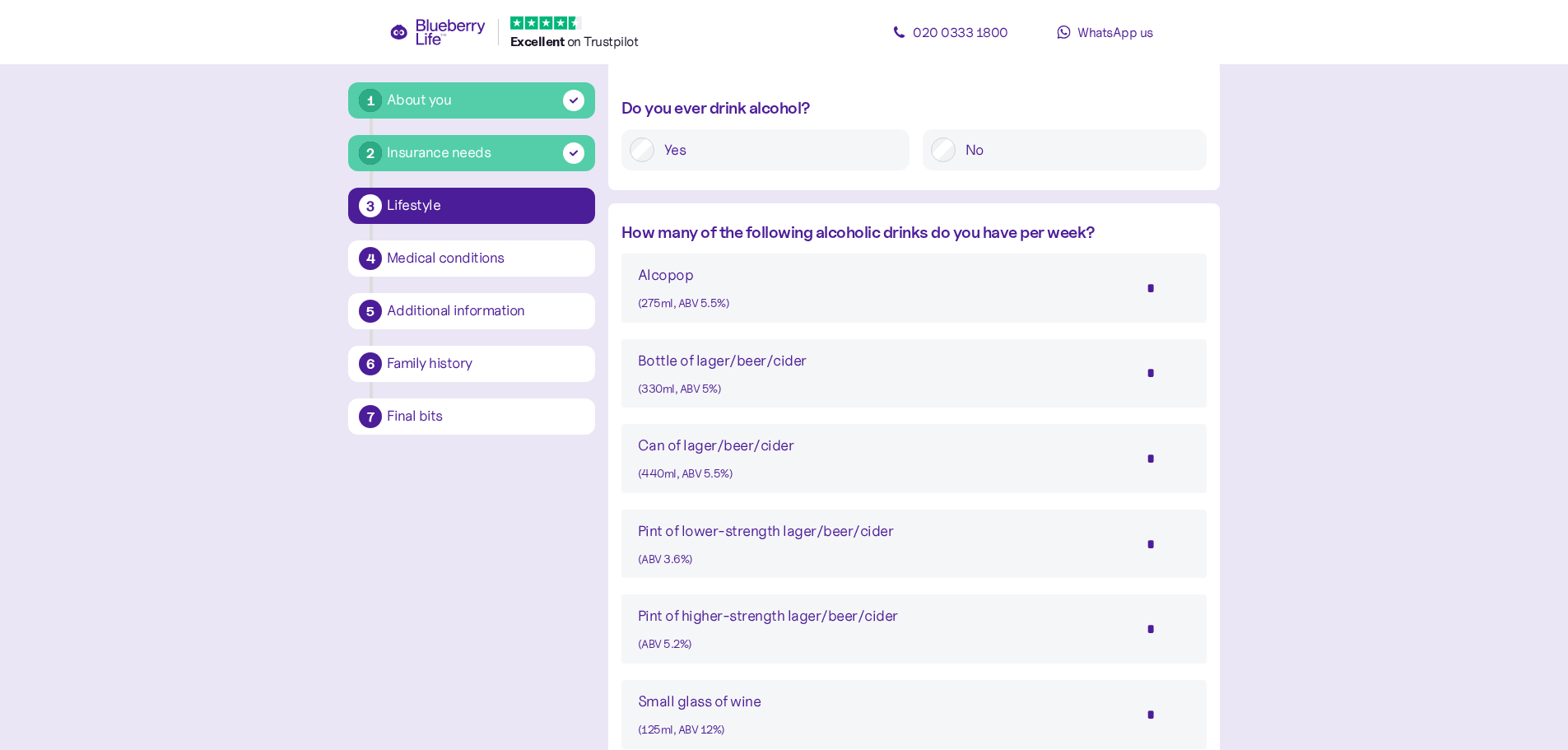
scroll to position [905, 0]
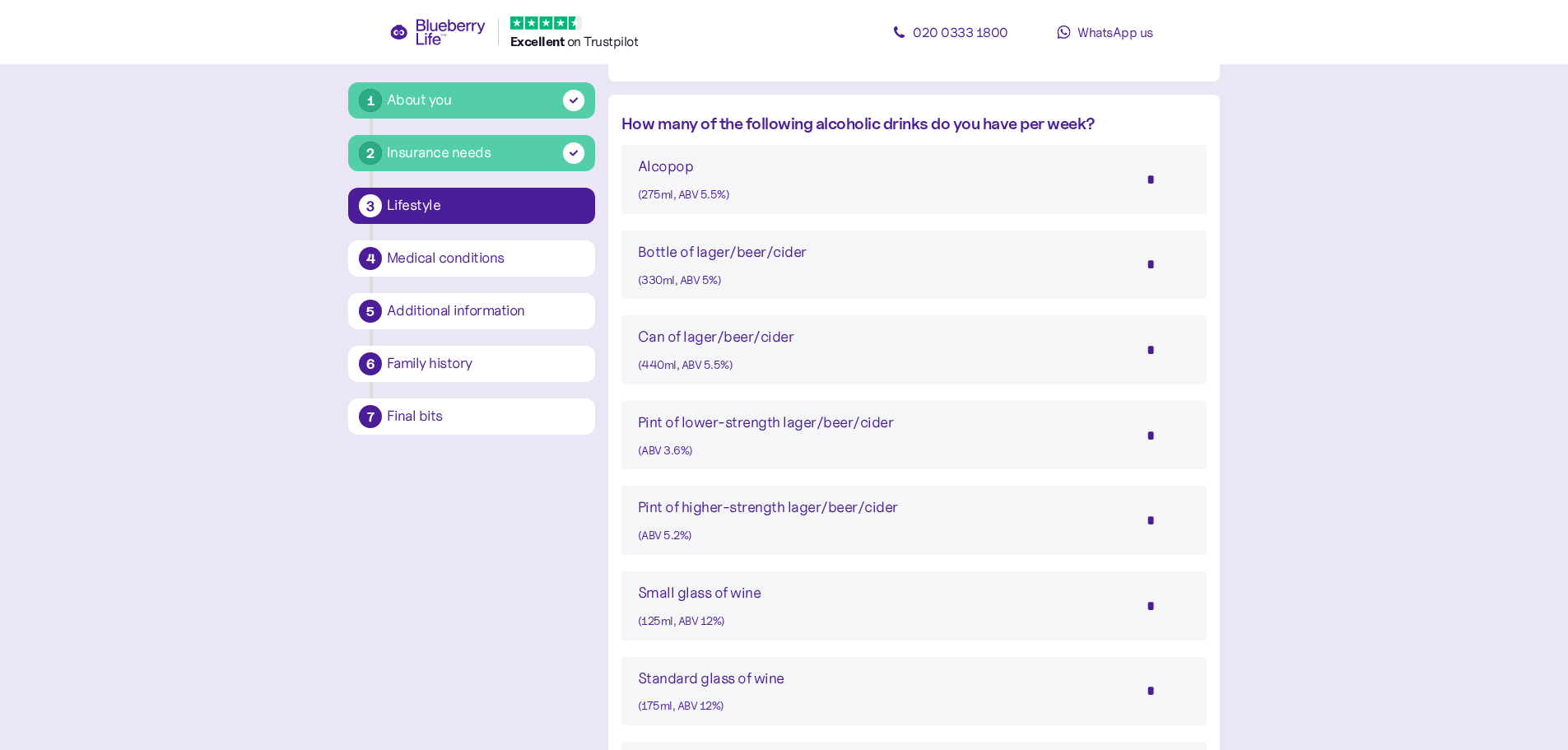
drag, startPoint x: 1158, startPoint y: 432, endPoint x: 1158, endPoint y: 441, distance: 9.0
click at [1157, 433] on input "*" at bounding box center [1161, 435] width 58 height 41
type input "*"
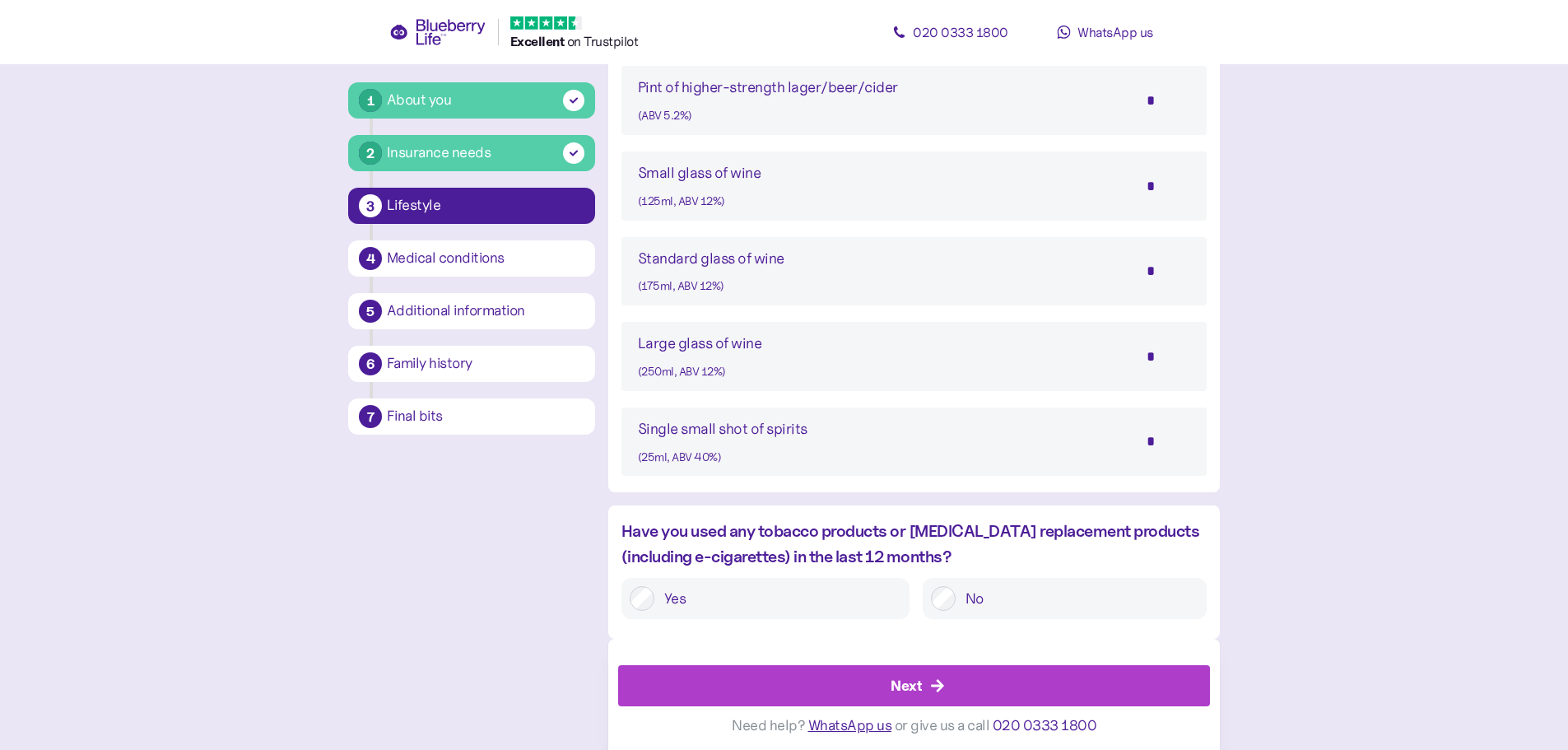
scroll to position [1332, 0]
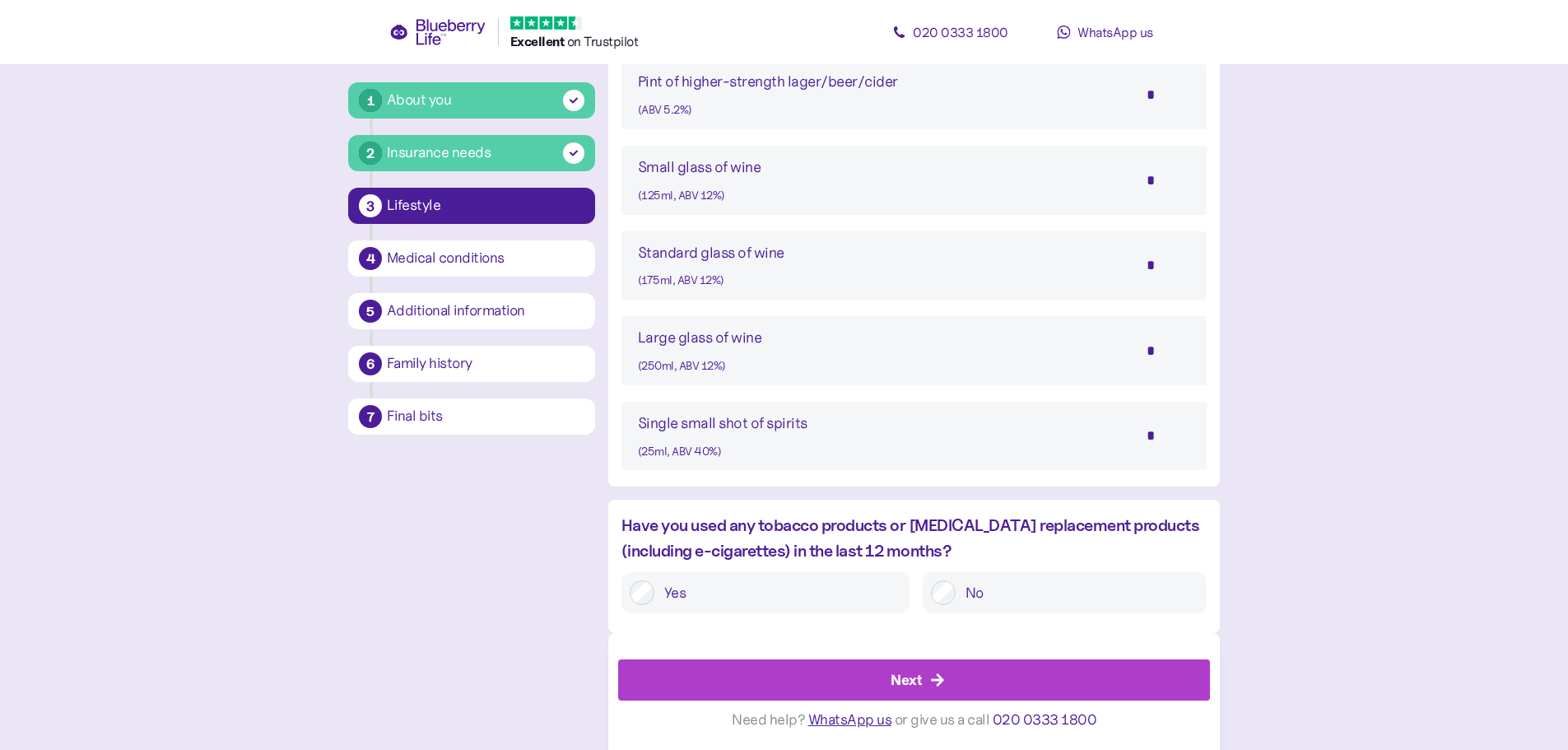
type input "*"
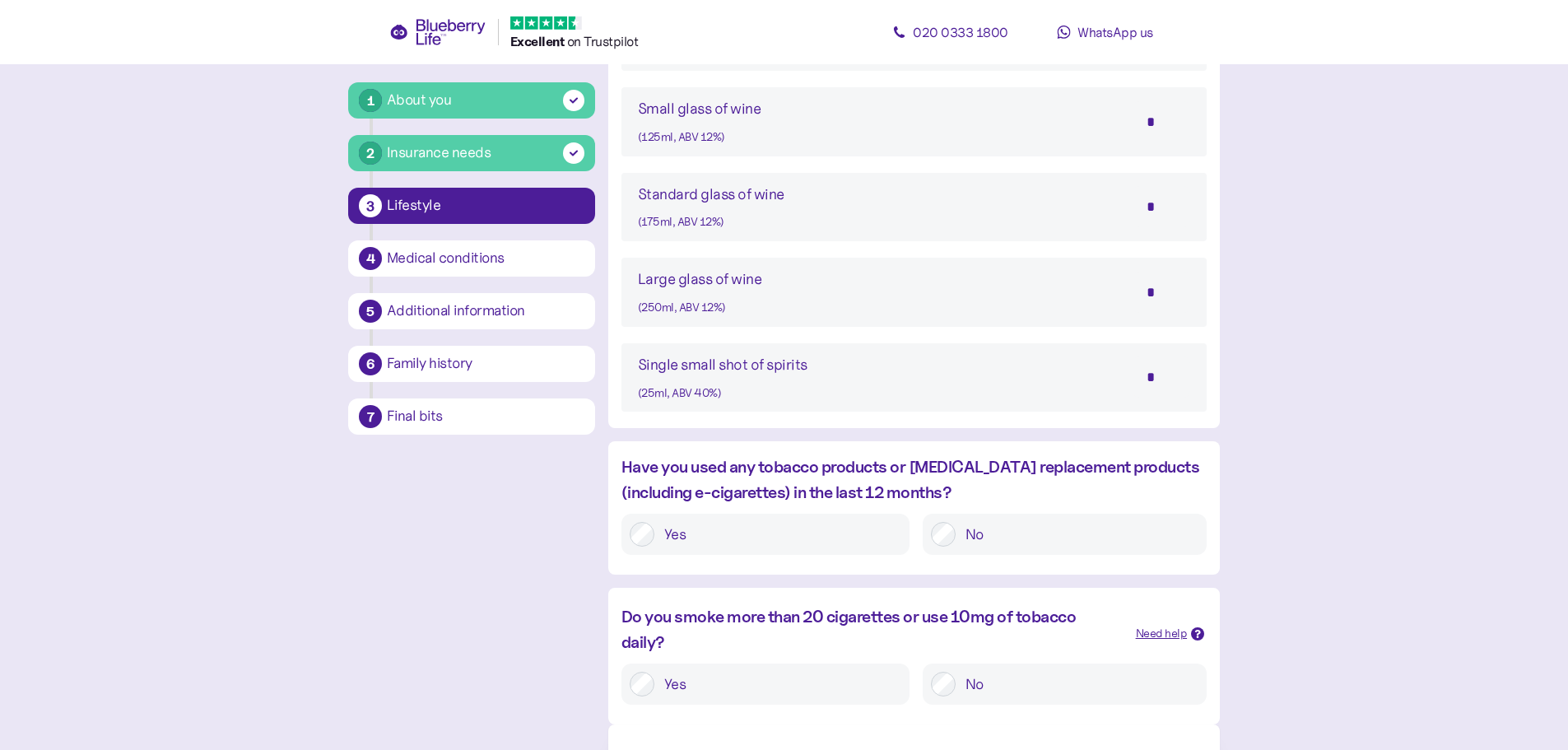
scroll to position [1481, 0]
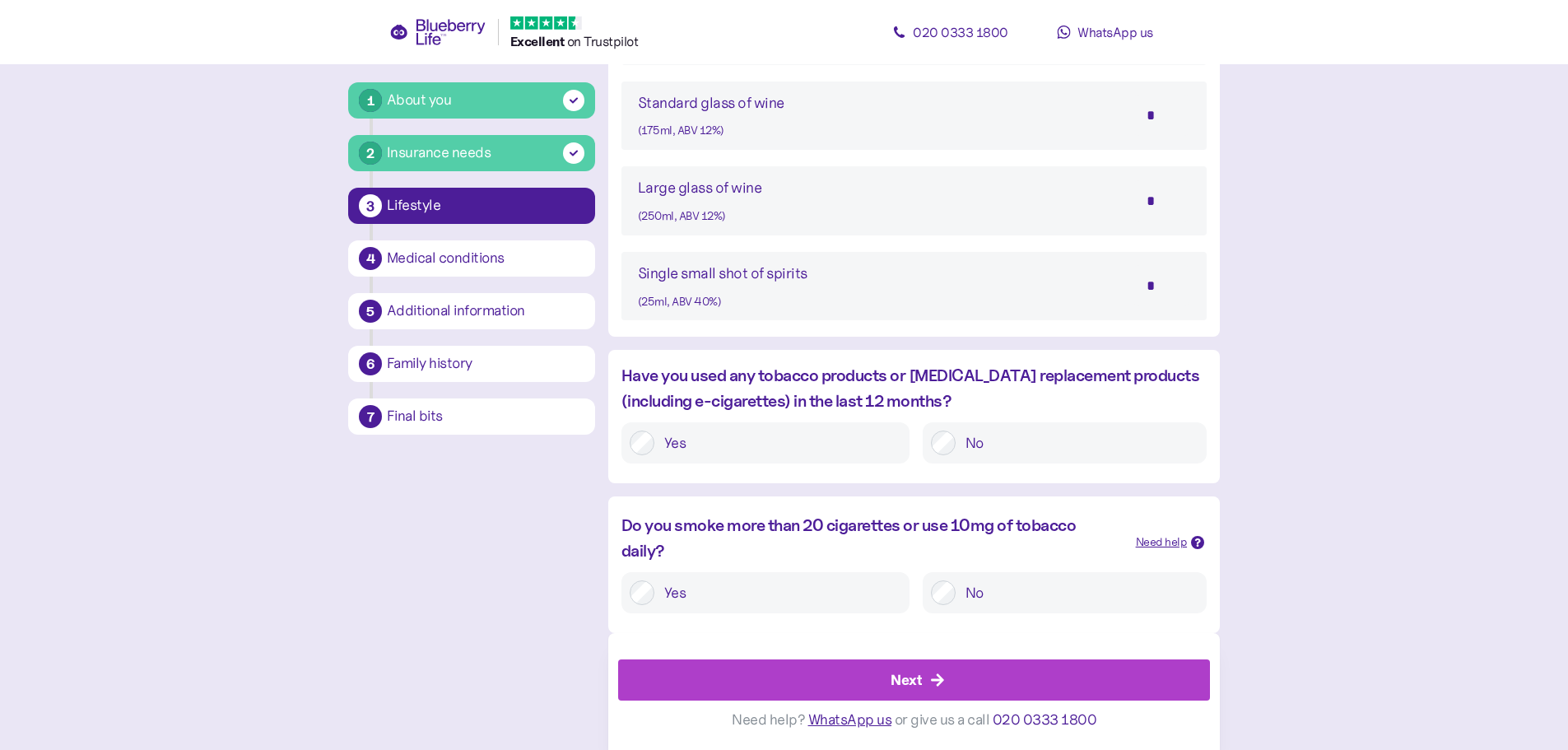
click at [900, 672] on div "Next" at bounding box center [906, 680] width 32 height 22
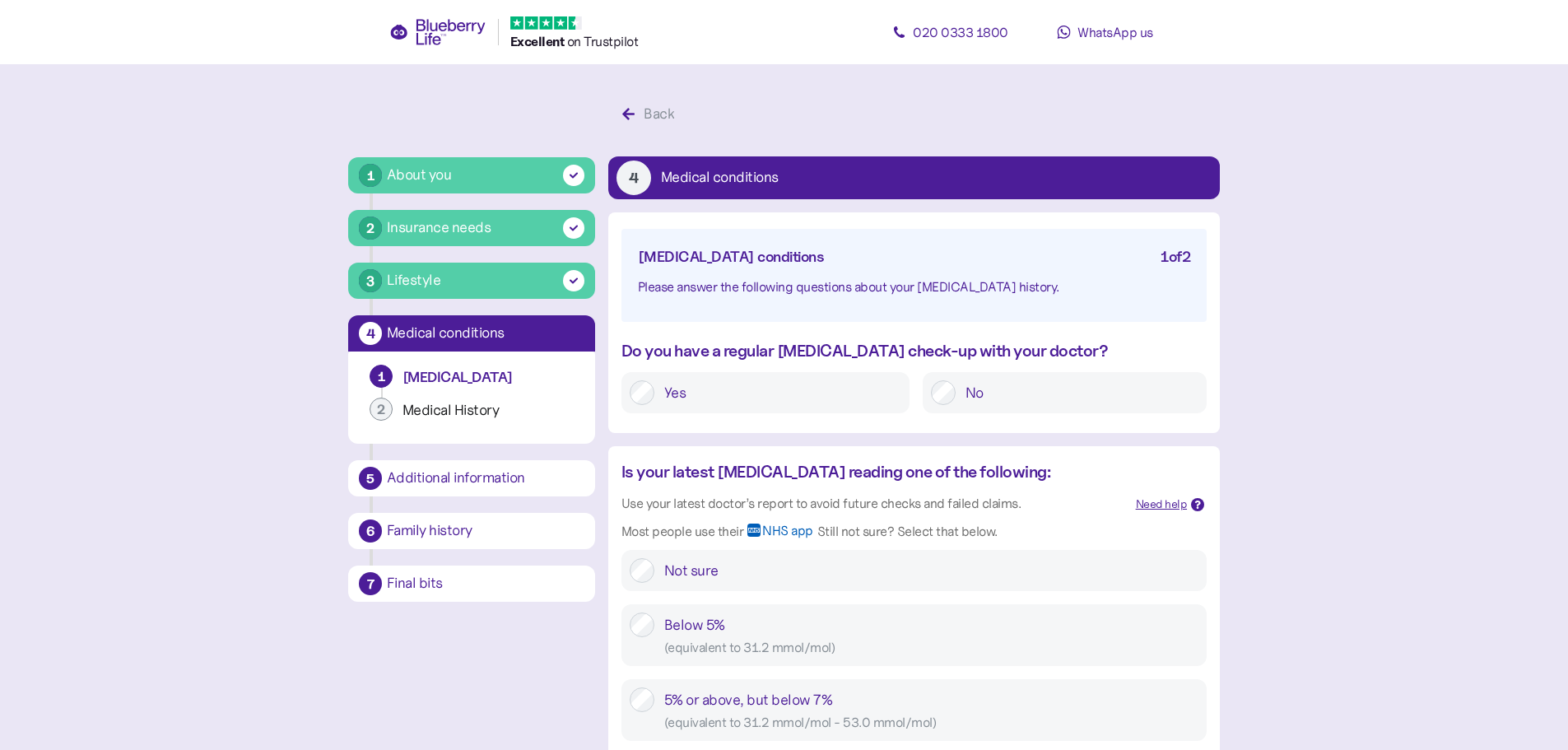
click at [653, 396] on div "Yes" at bounding box center [766, 392] width 288 height 41
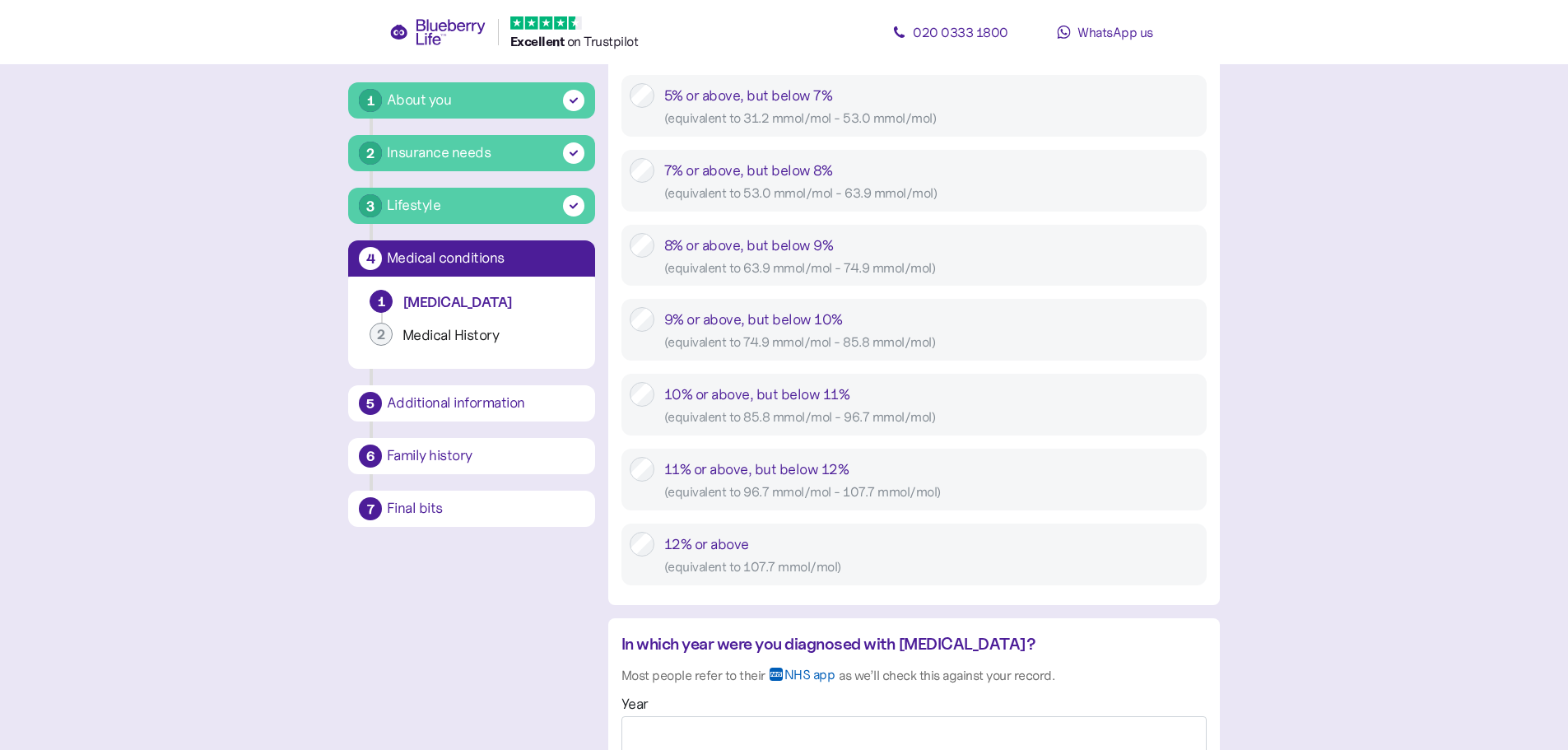
scroll to position [1070, 0]
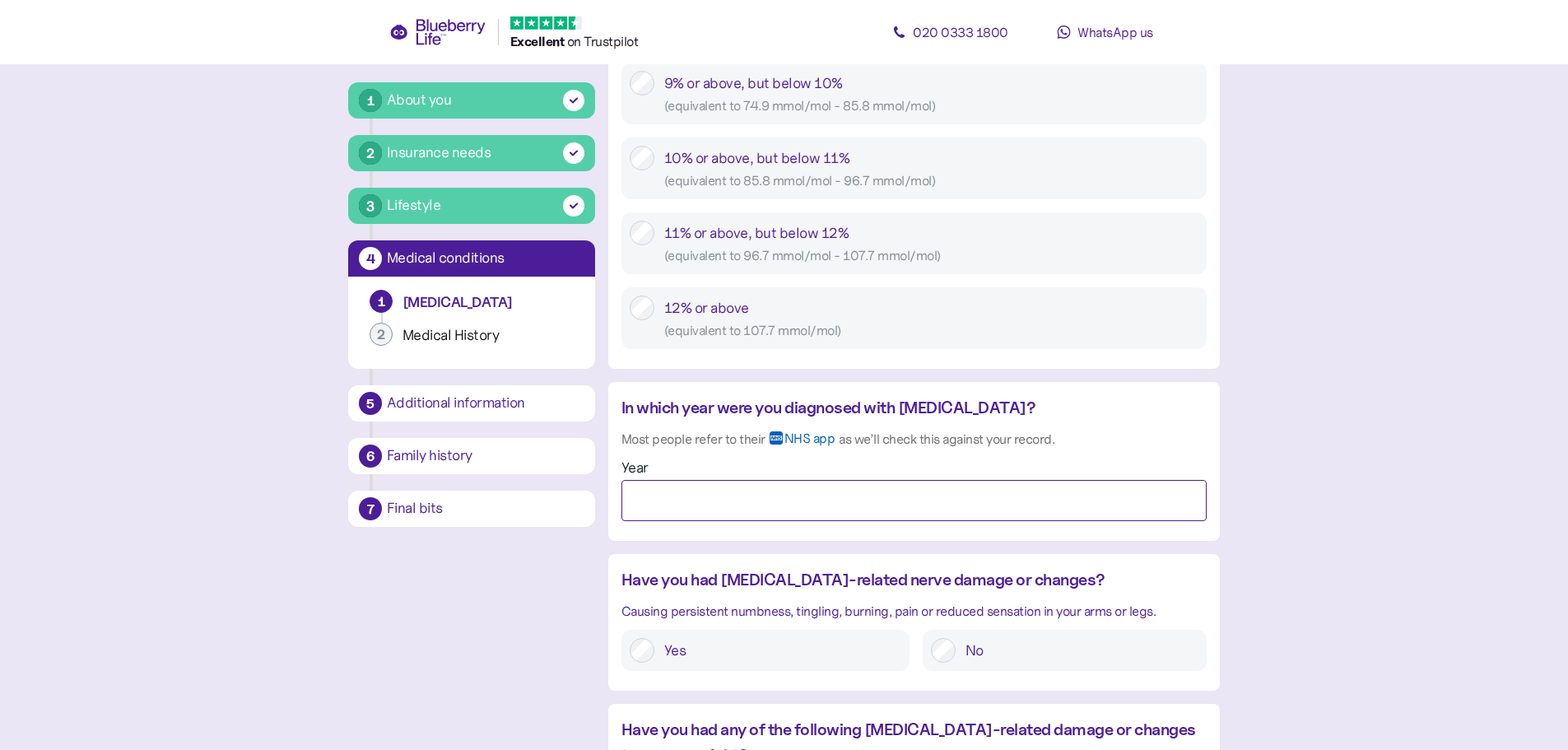
click at [703, 503] on input "Year" at bounding box center [914, 500] width 585 height 41
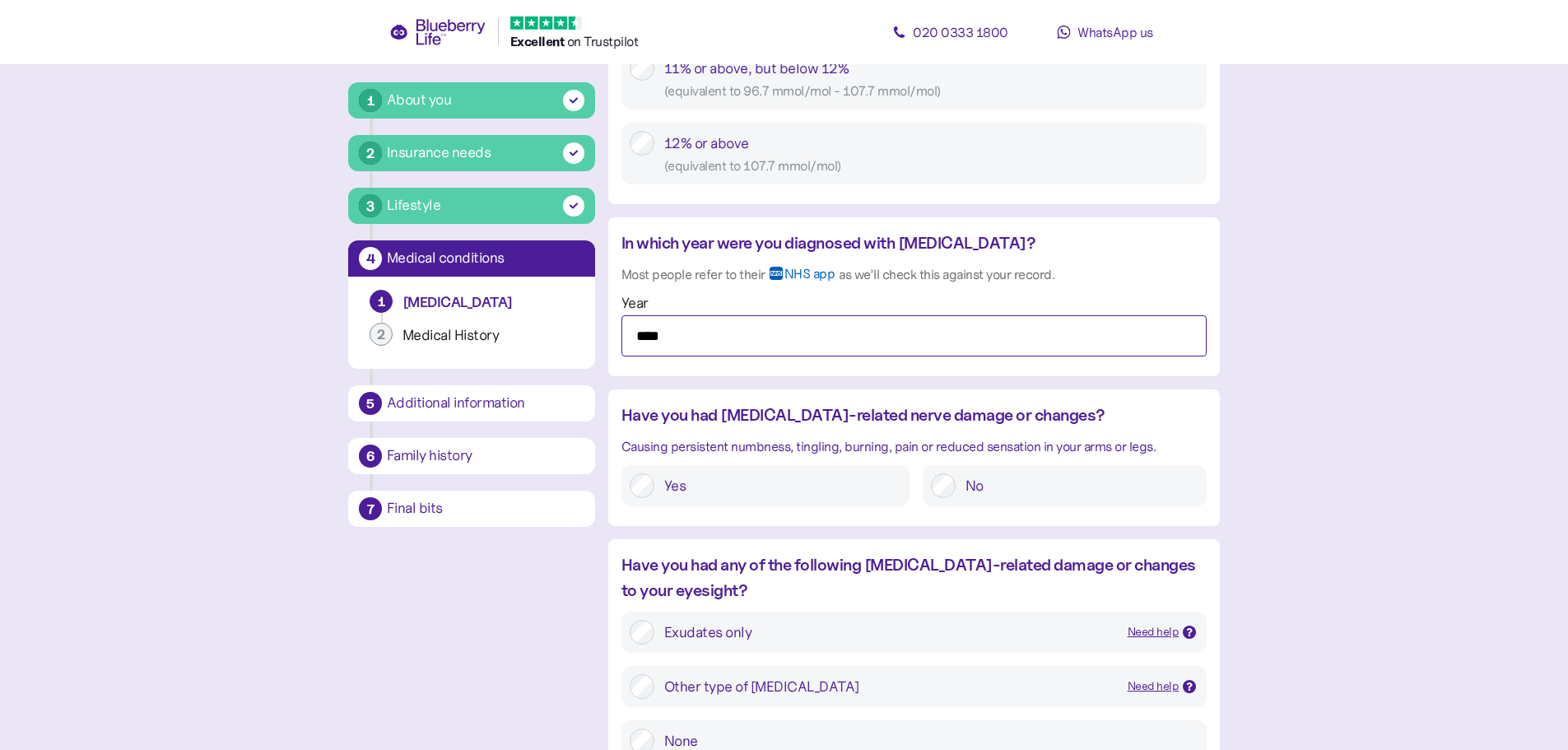
type input "****"
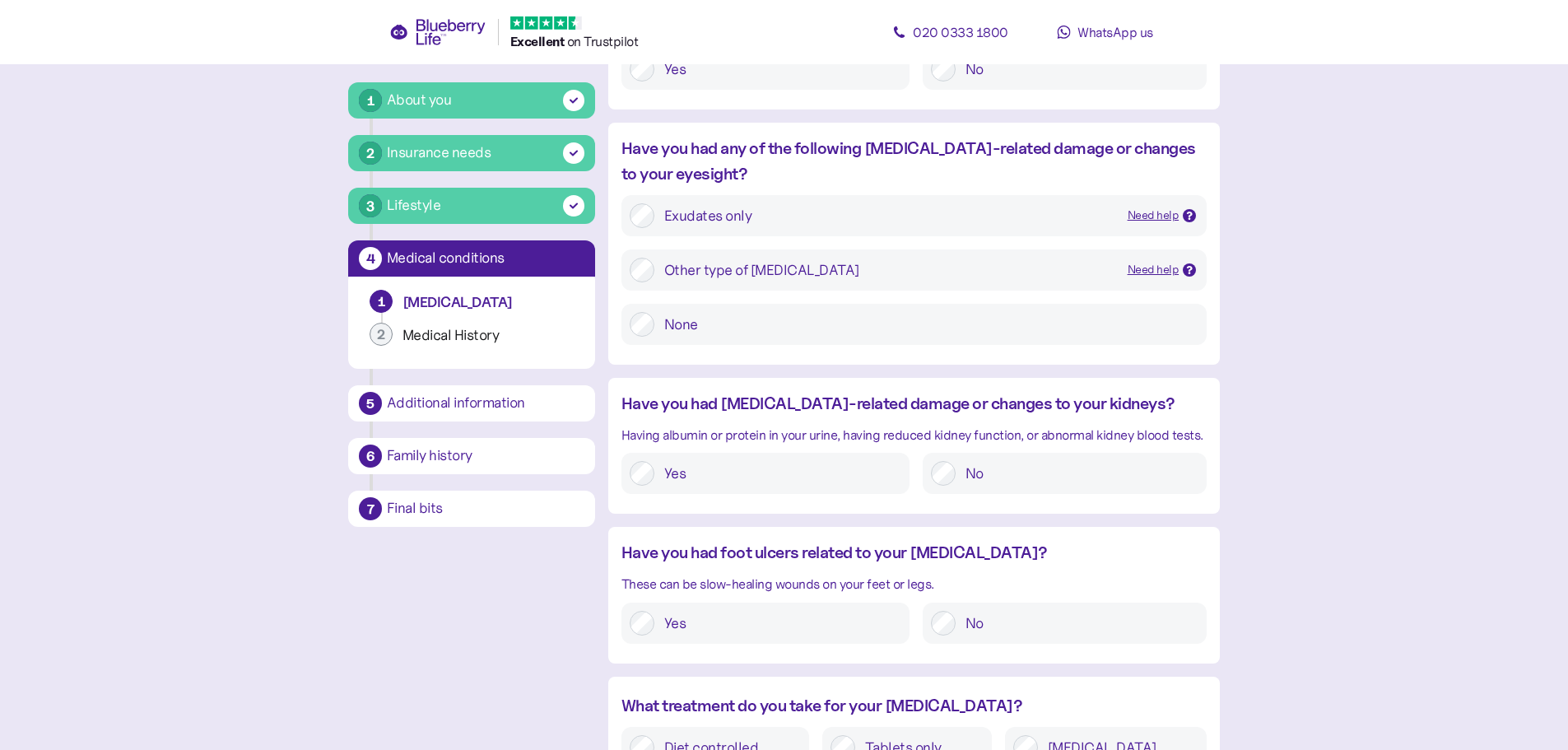
scroll to position [1805, 0]
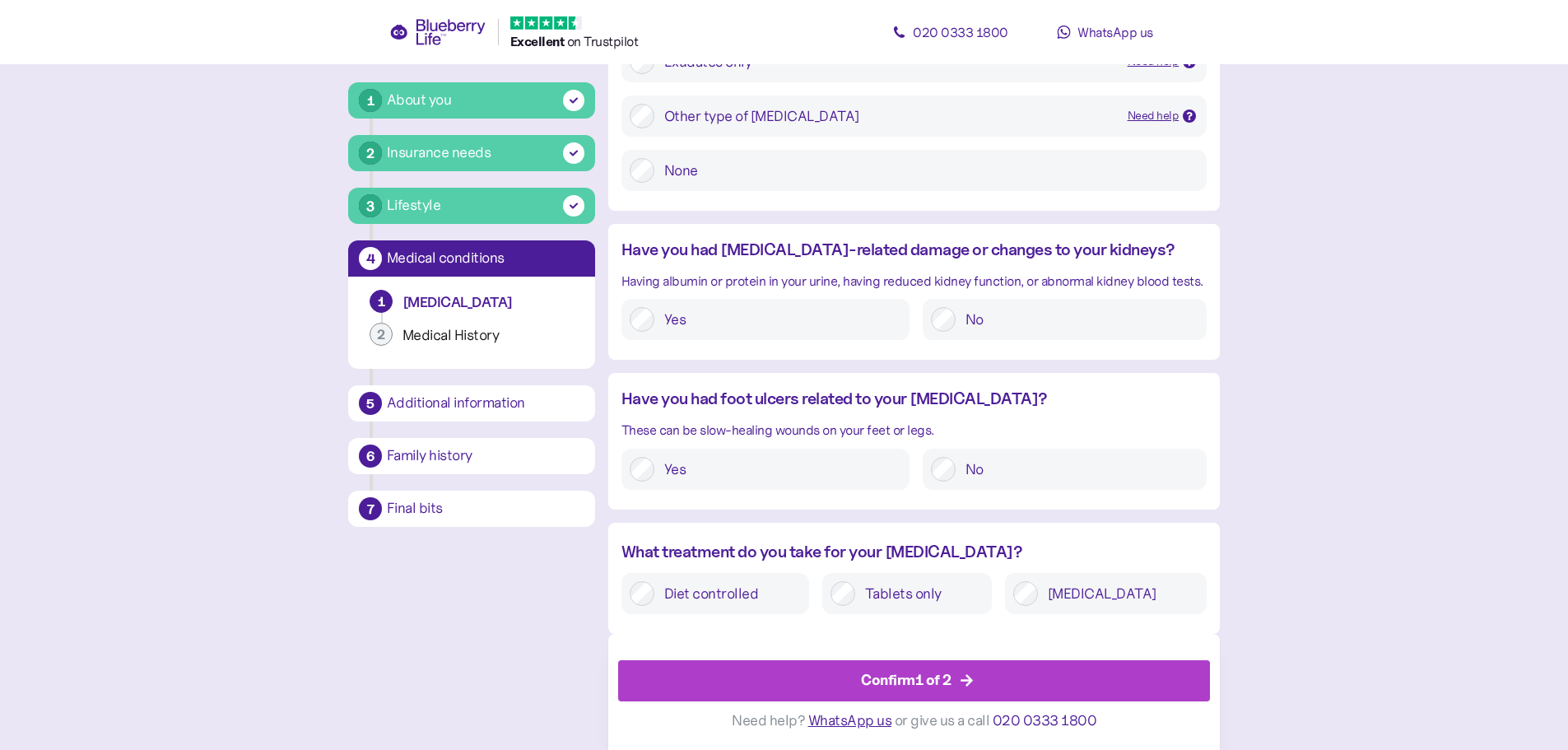
click at [930, 318] on div "No" at bounding box center [1065, 319] width 284 height 41
click at [1090, 598] on label "Insulin" at bounding box center [1117, 594] width 160 height 25
click at [957, 677] on div "Confirm 1 of 2" at bounding box center [917, 681] width 555 height 39
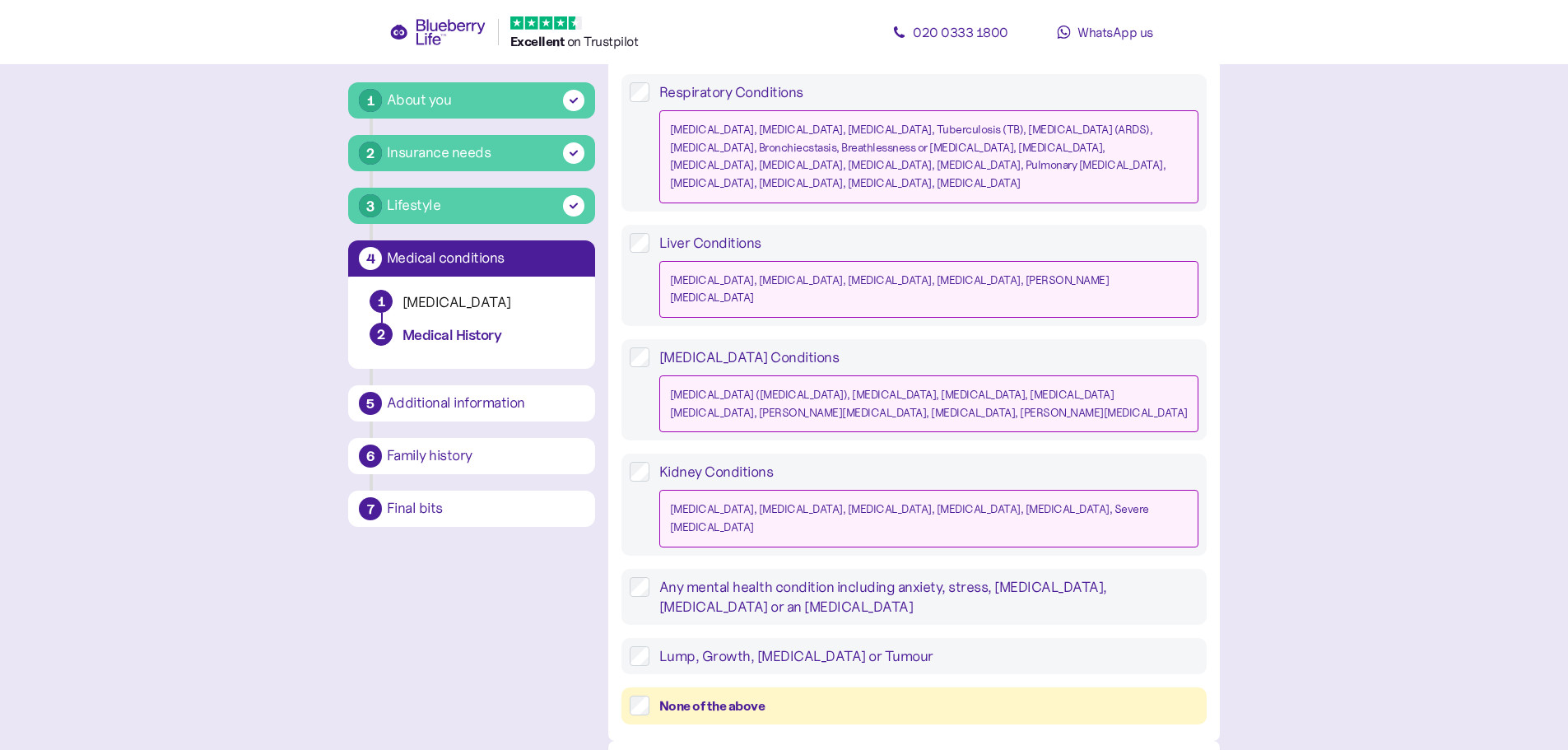
scroll to position [1483, 0]
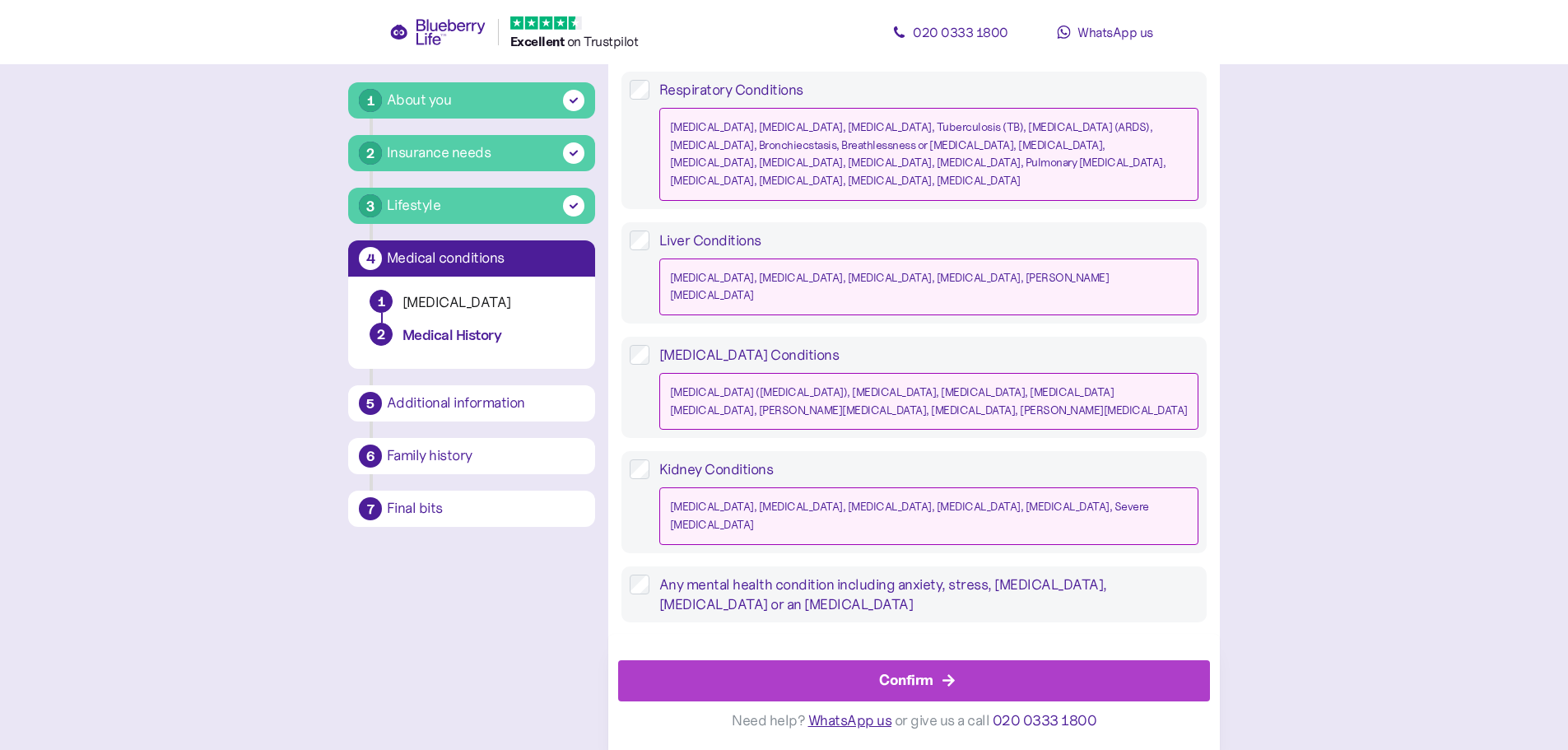
click at [930, 675] on div "Confirm" at bounding box center [906, 680] width 54 height 22
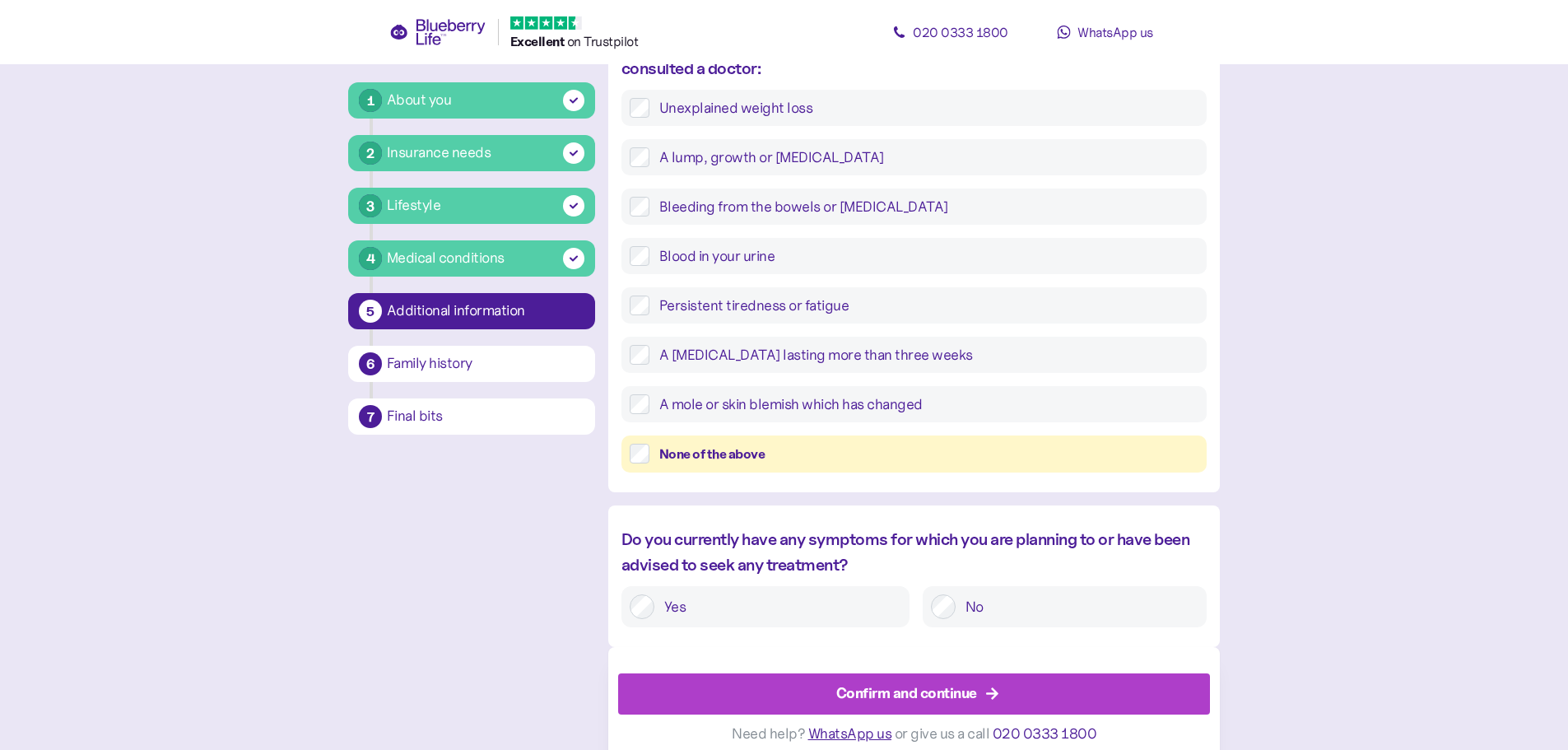
scroll to position [604, 0]
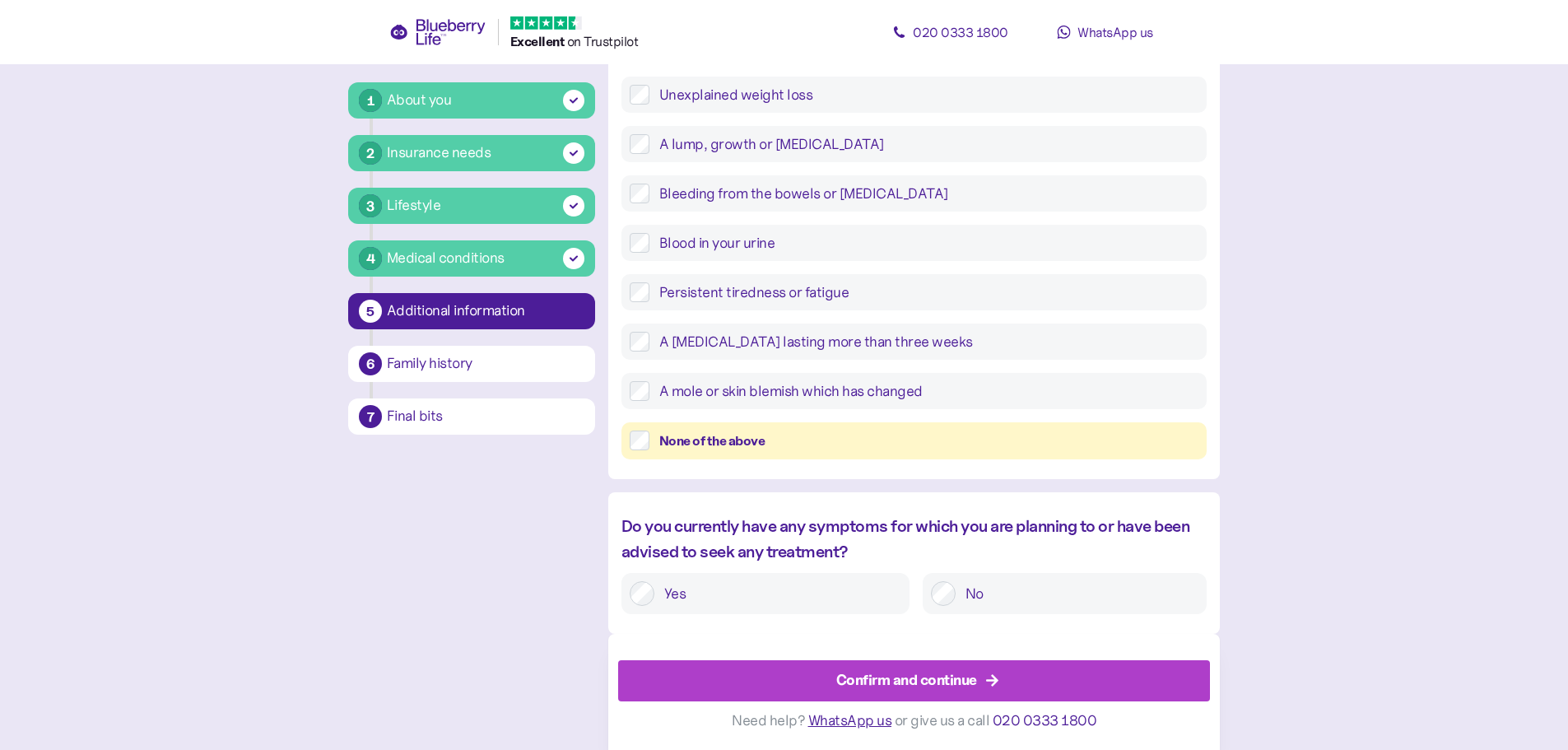
click at [954, 680] on div "Confirm and continue" at bounding box center [906, 680] width 140 height 22
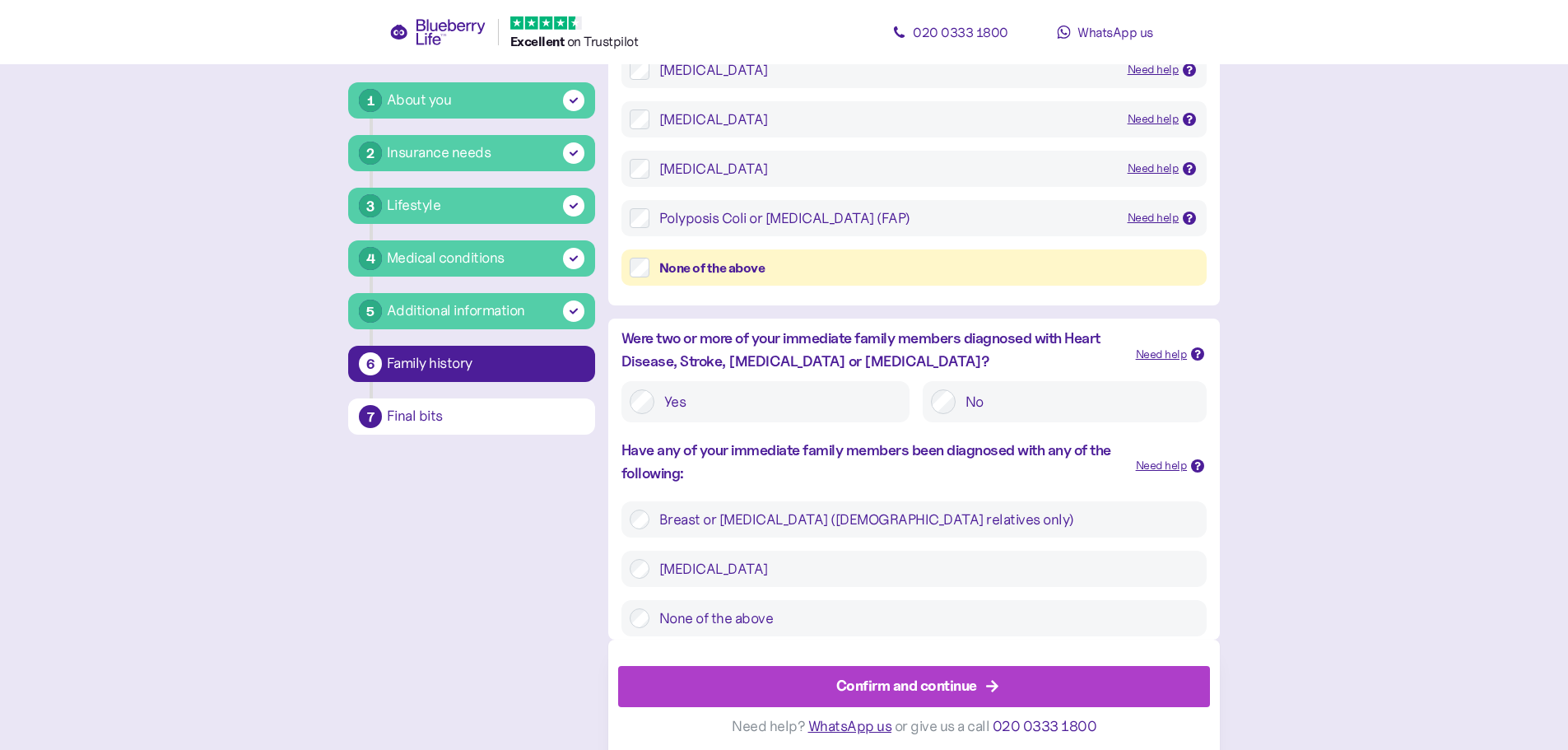
scroll to position [382, 0]
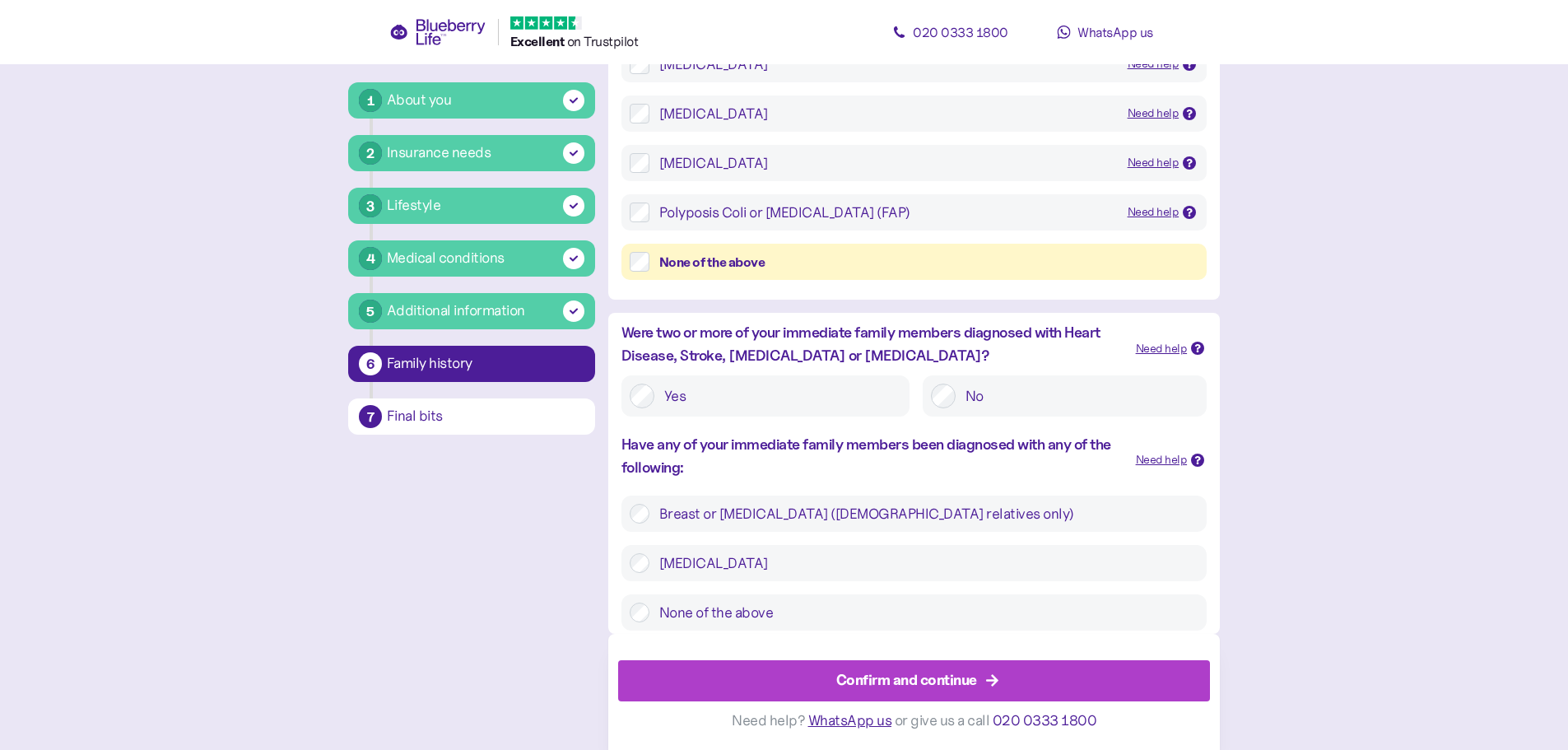
click at [865, 702] on div "Need help? WhatsApp us or give us a call 020 0333 1800" at bounding box center [914, 721] width 592 height 39
click at [882, 681] on div "Confirm and continue" at bounding box center [906, 680] width 140 height 22
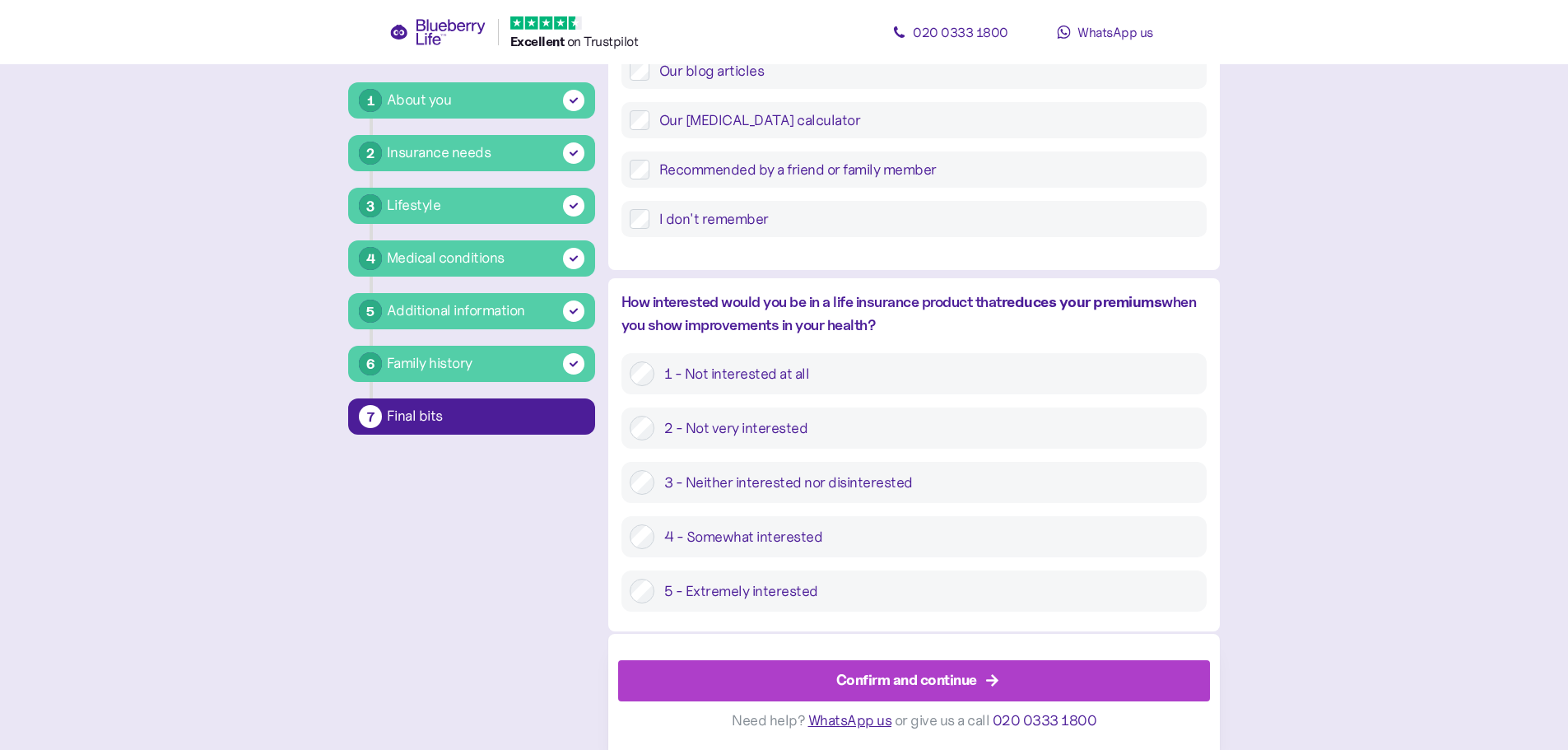
scroll to position [800, 0]
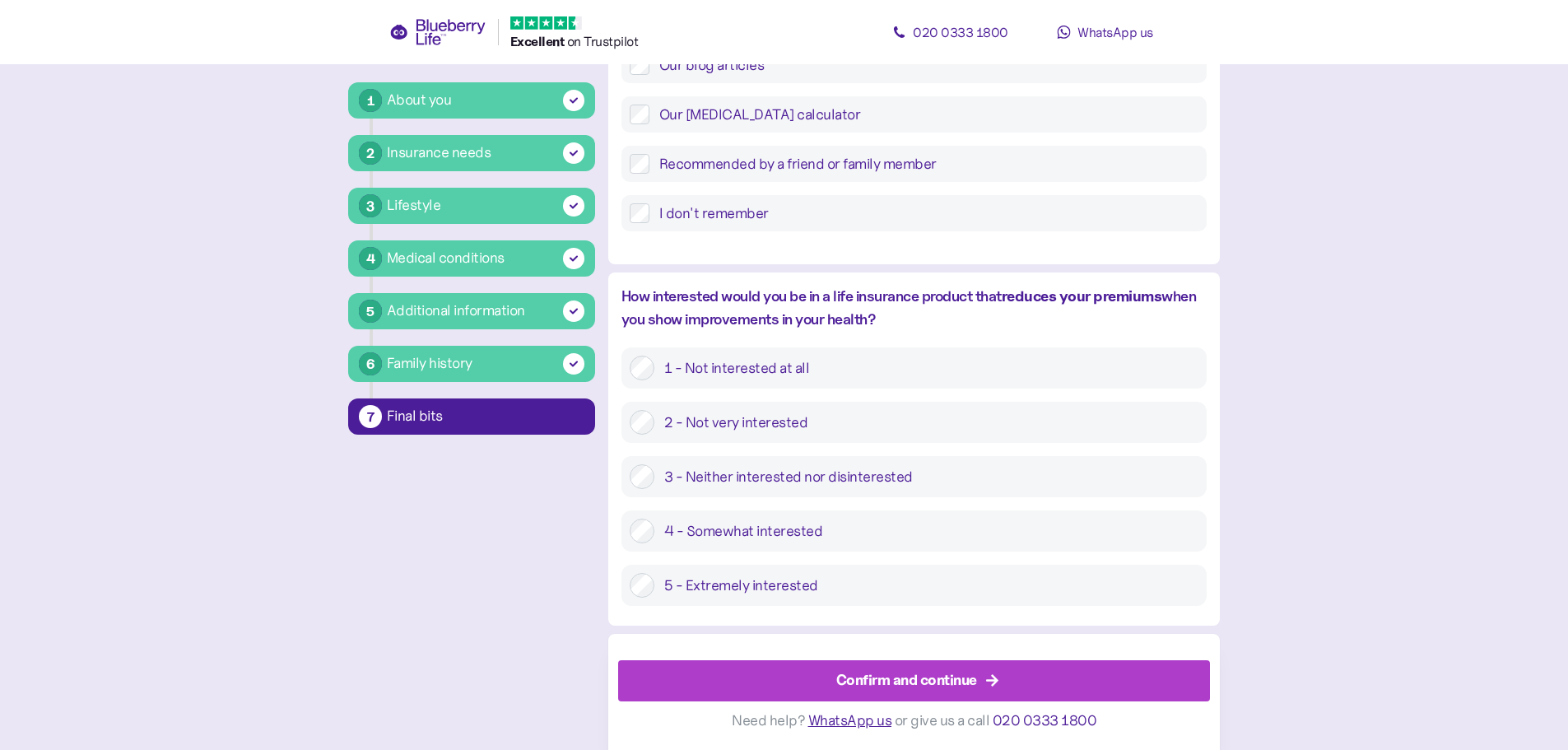
click at [904, 677] on div "Confirm and continue" at bounding box center [906, 680] width 140 height 22
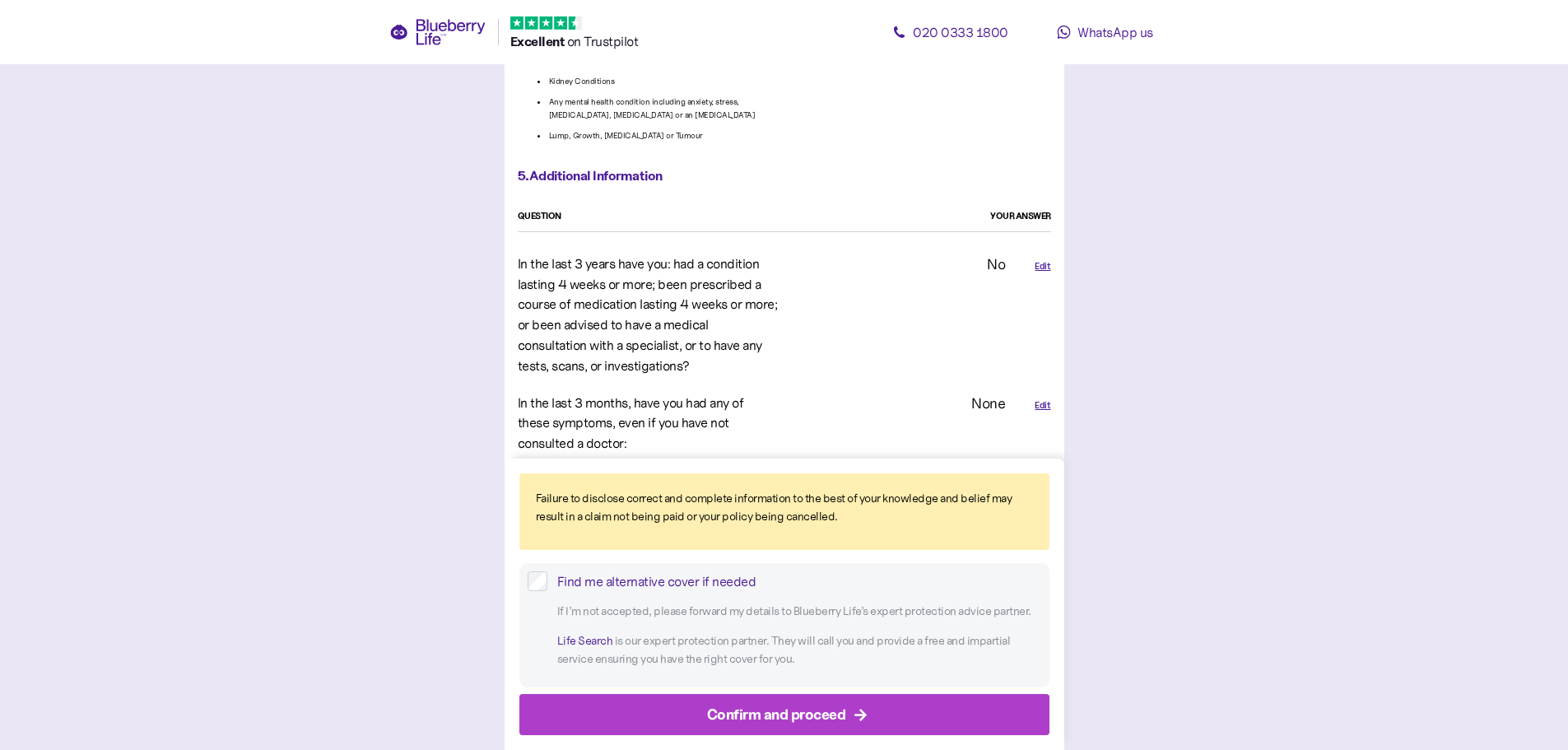
scroll to position [3718, 0]
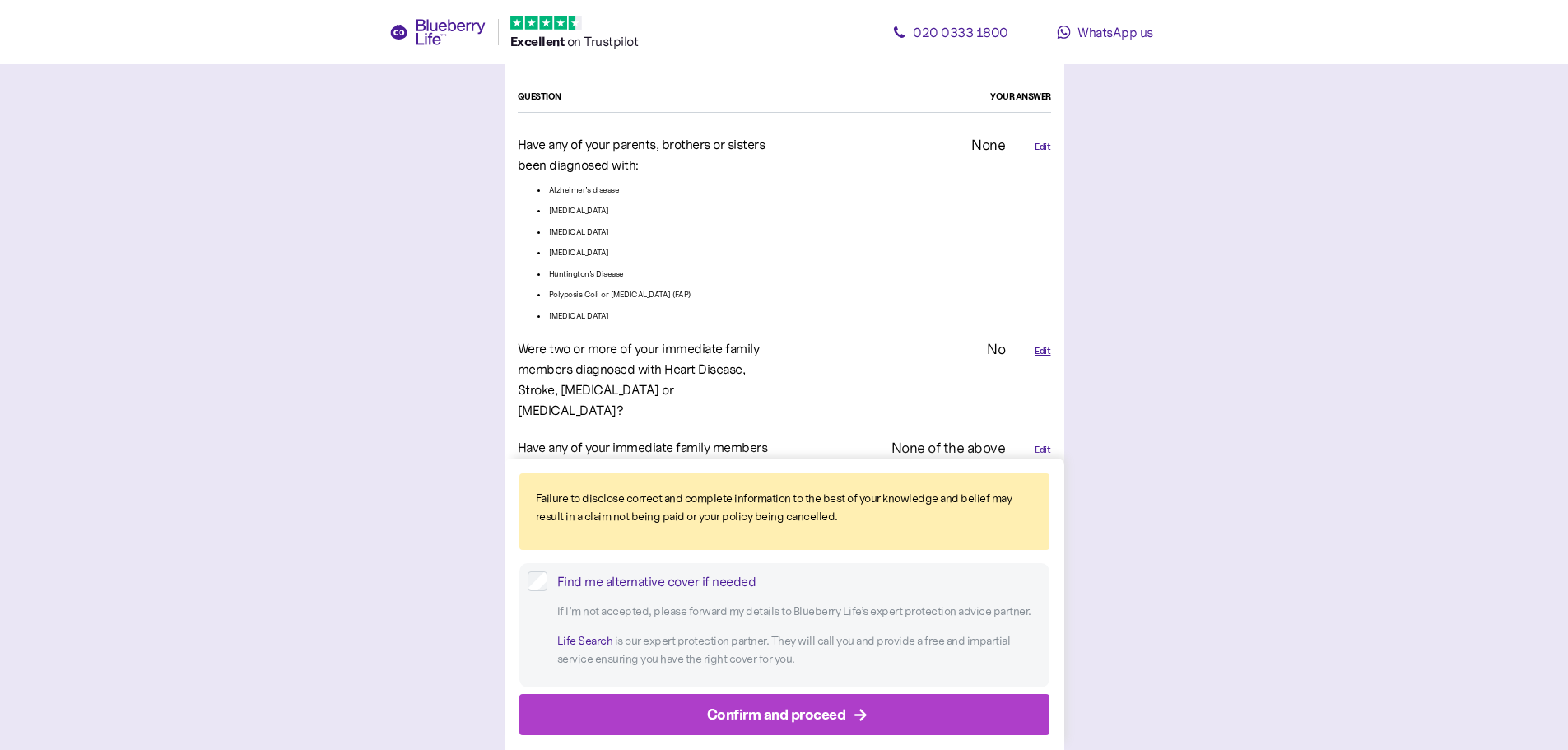
click at [786, 711] on div "Confirm and proceed" at bounding box center [776, 713] width 139 height 22
